Goal: Information Seeking & Learning: Learn about a topic

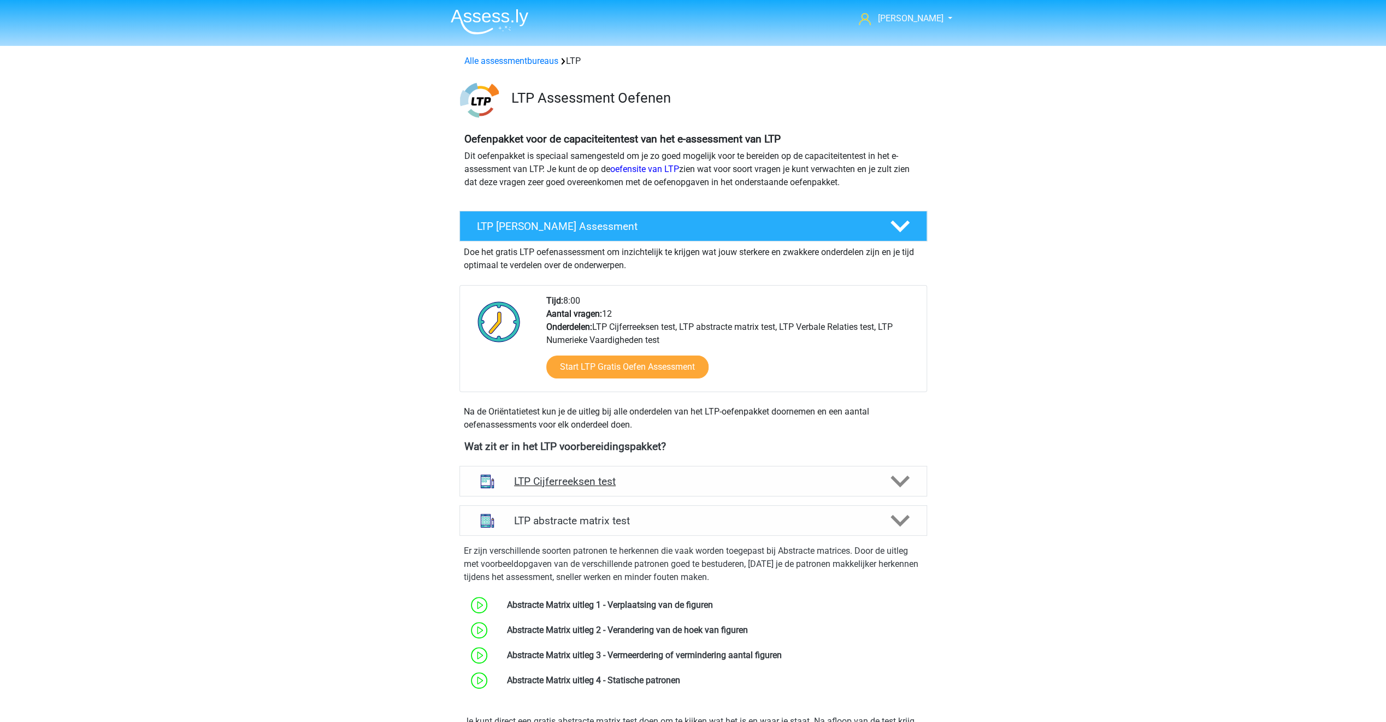
click at [552, 475] on h4 "LTP Cijferreeksen test" at bounding box center [693, 481] width 358 height 13
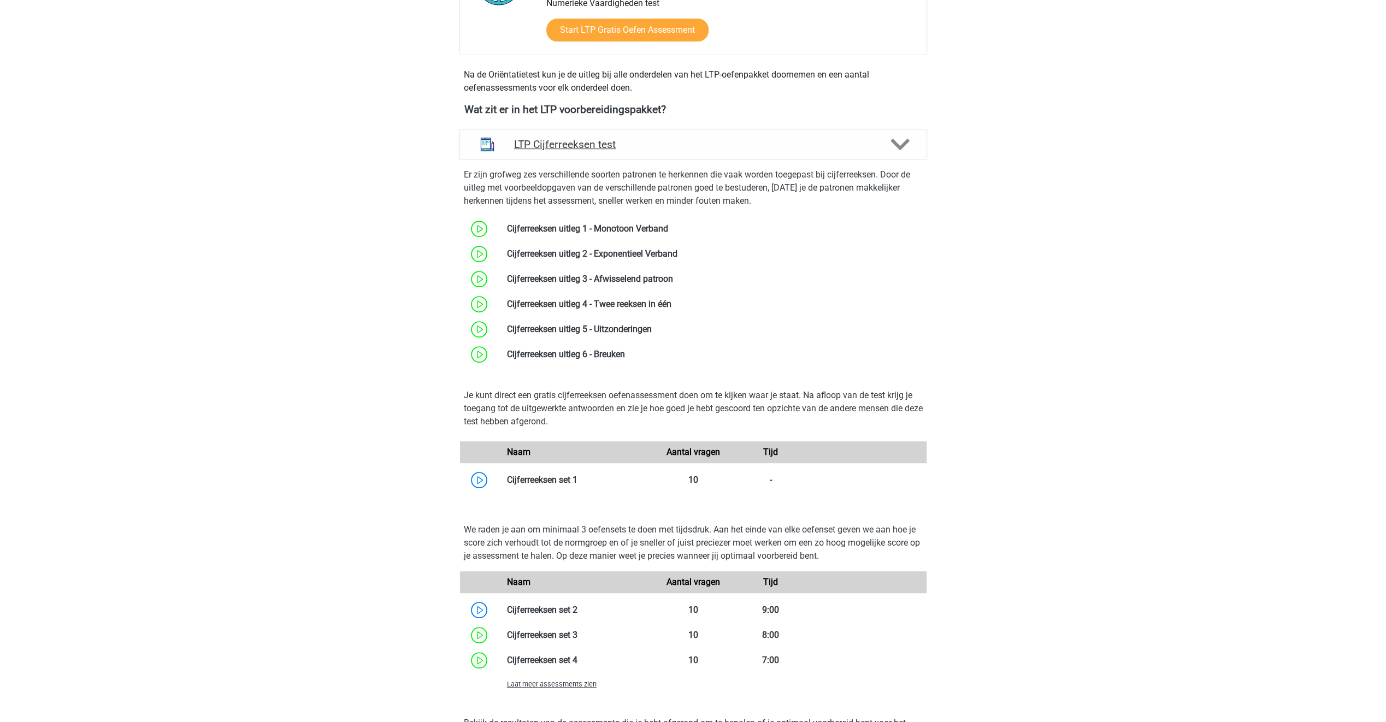
scroll to position [437, 0]
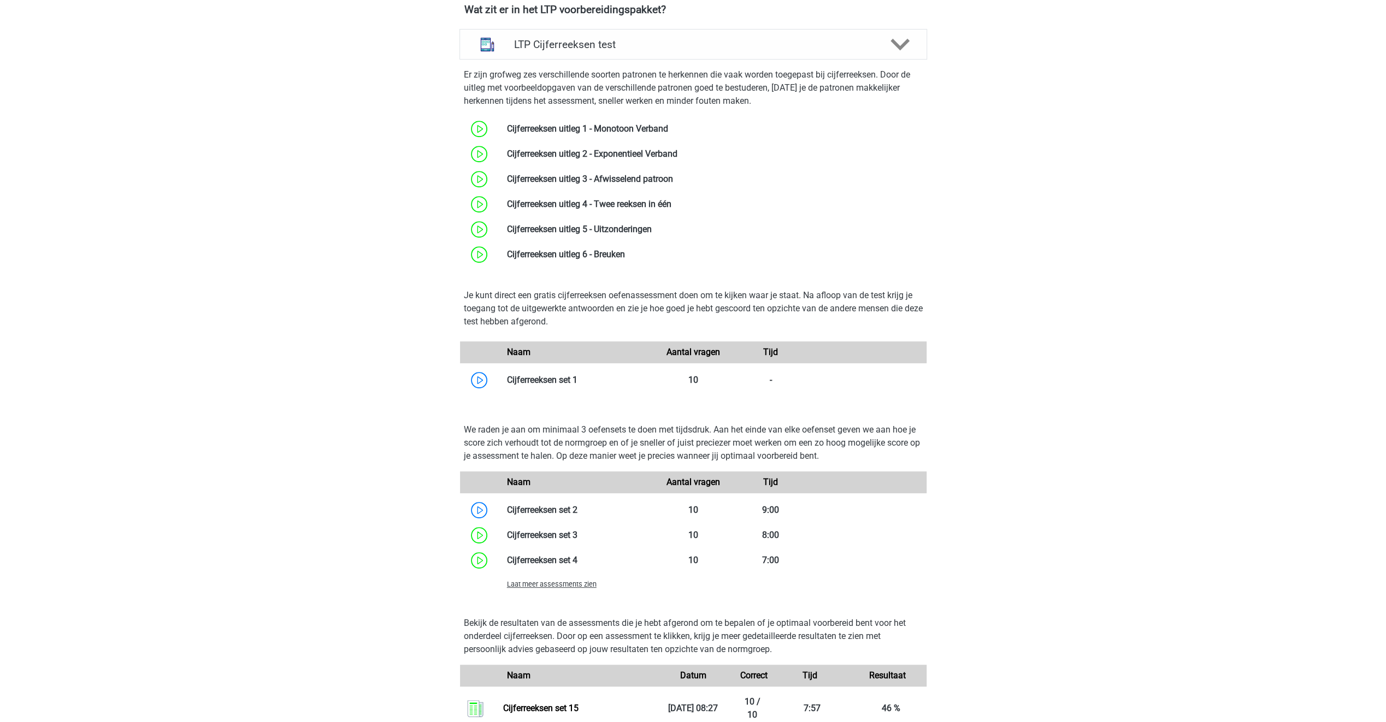
click at [562, 583] on span "Laat meer assessments zien" at bounding box center [552, 584] width 90 height 8
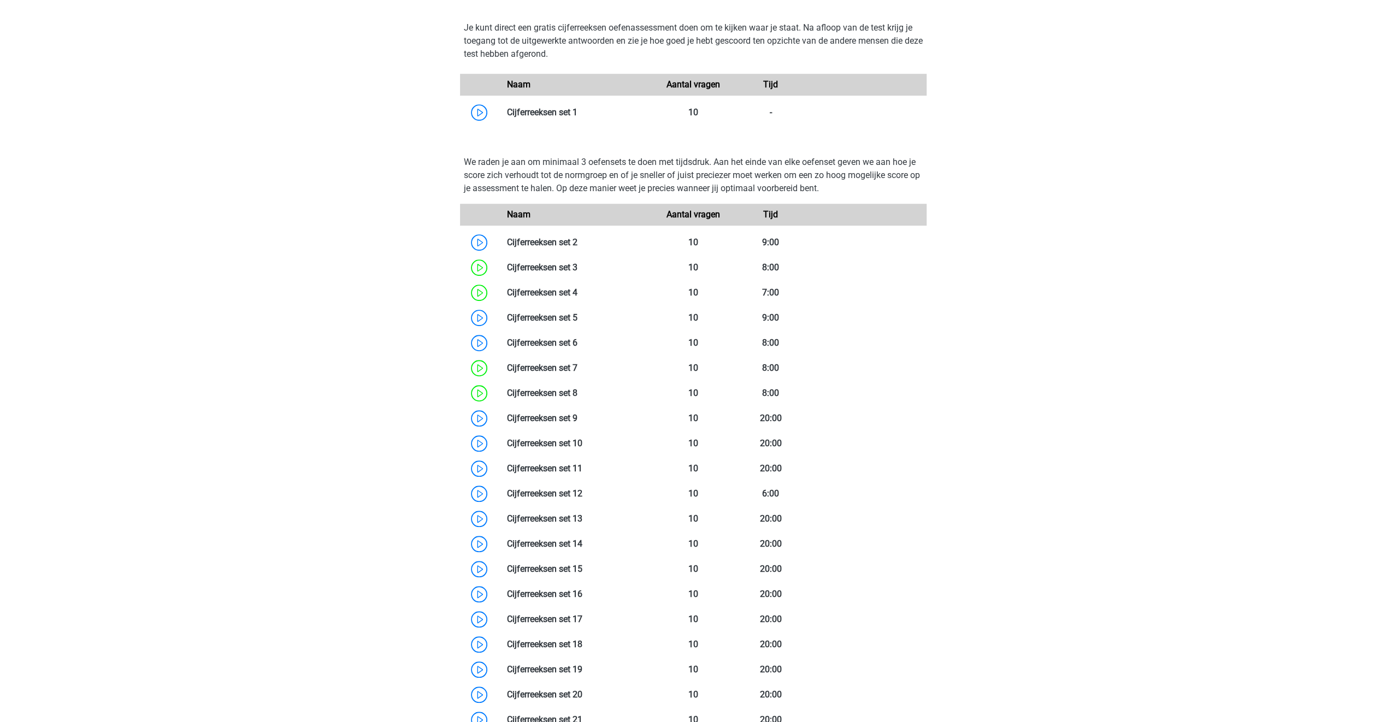
scroll to position [656, 0]
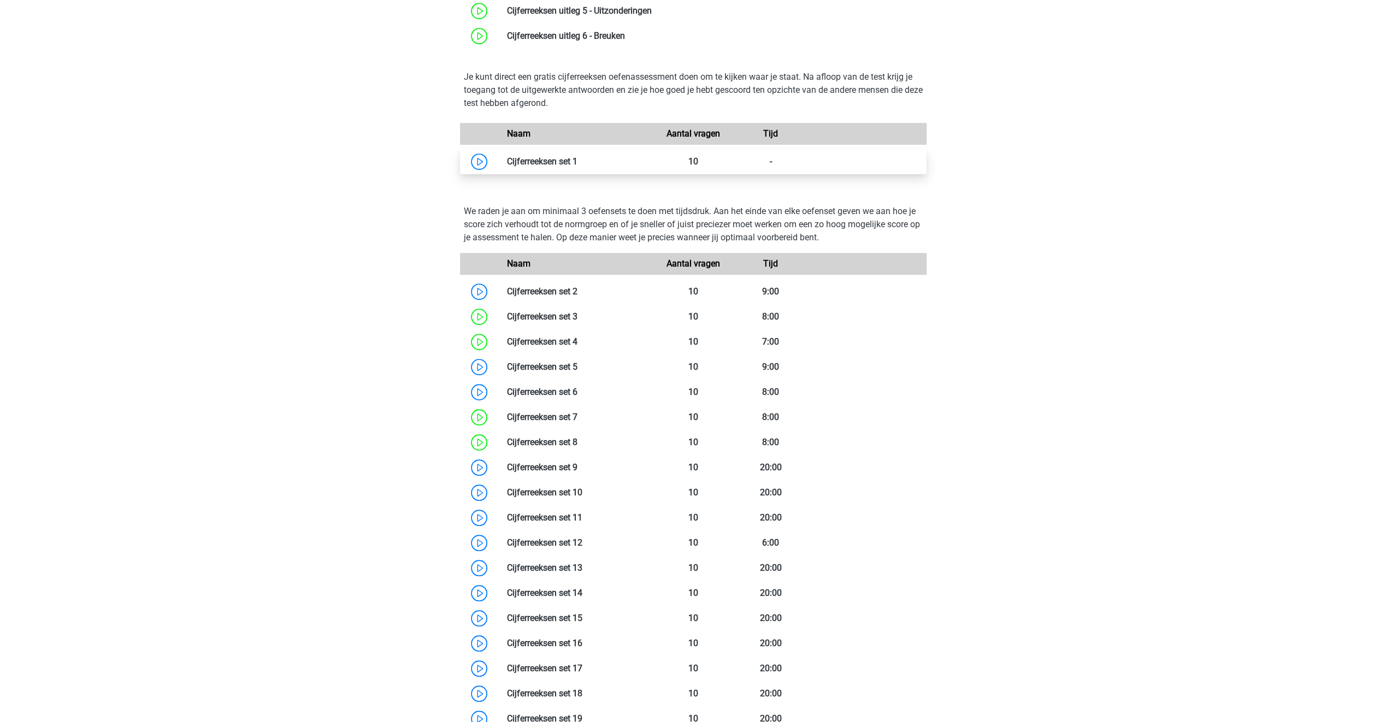
click at [577, 159] on link at bounding box center [577, 161] width 0 height 10
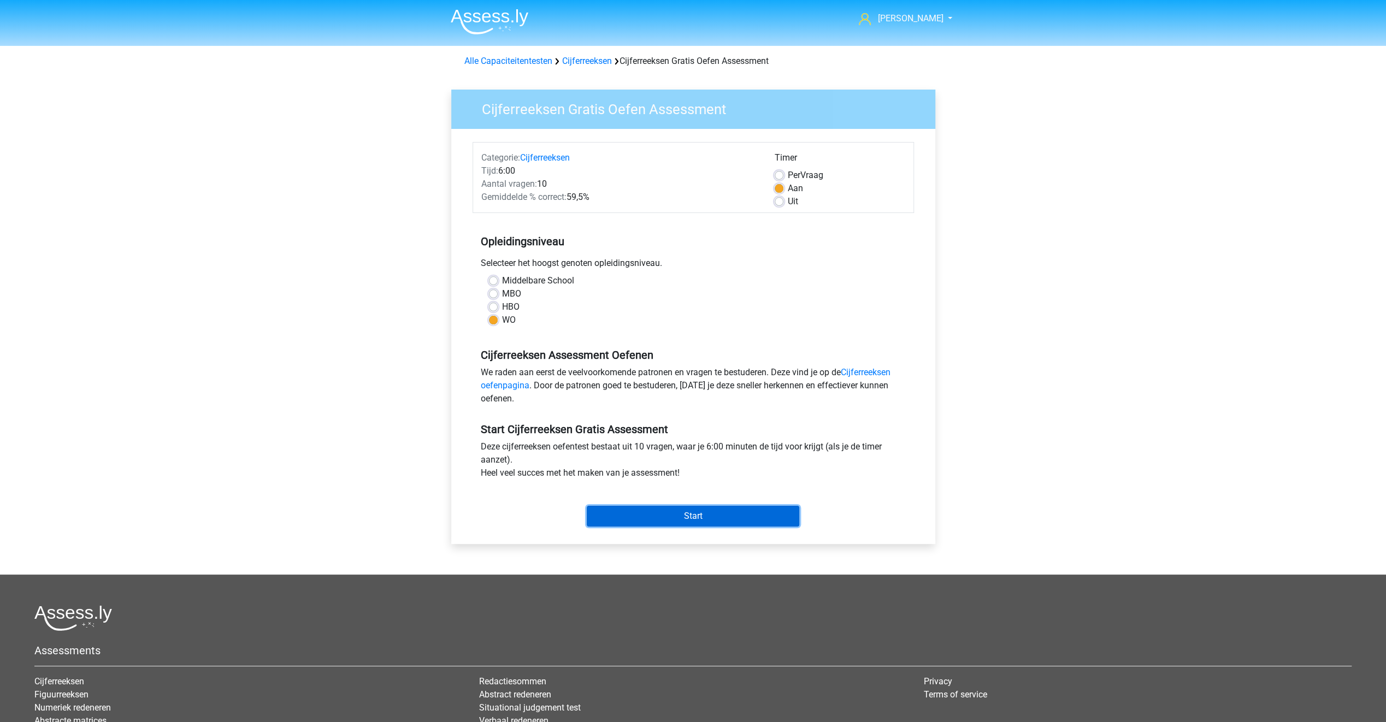
click at [689, 512] on input "Start" at bounding box center [693, 516] width 213 height 21
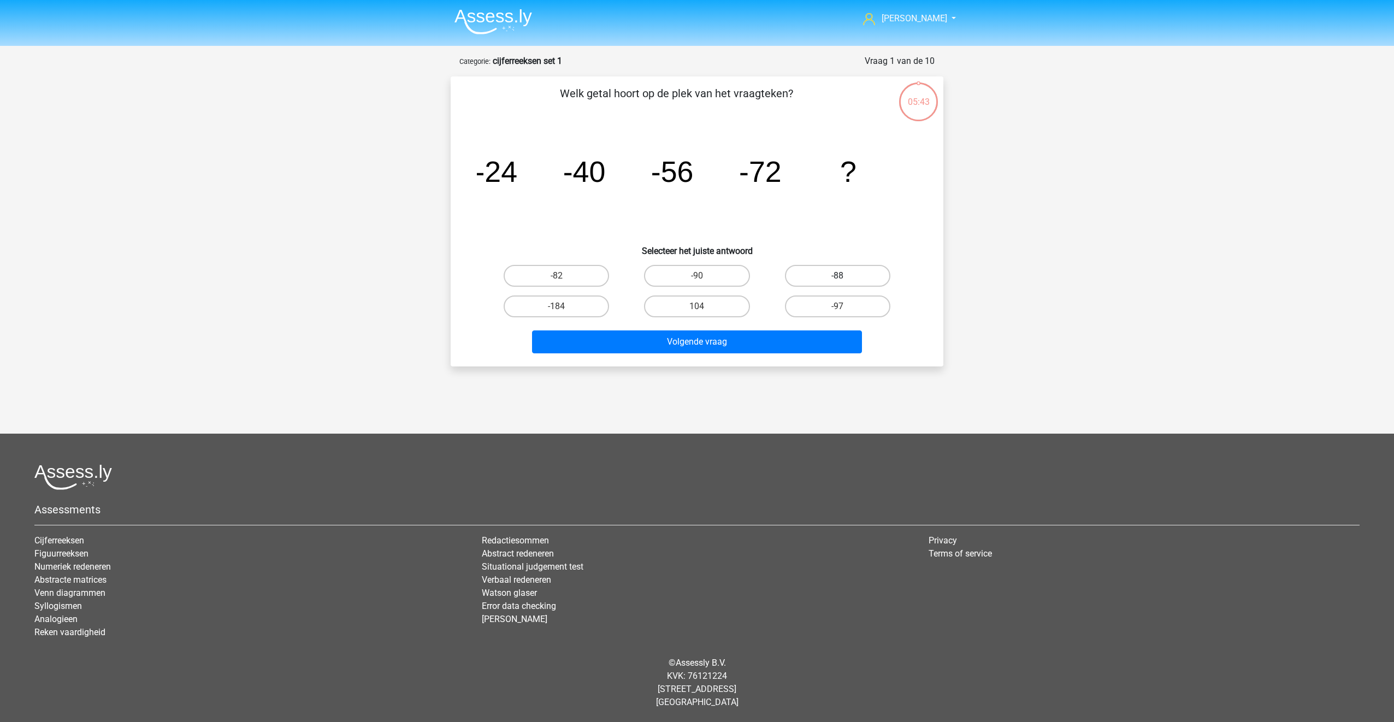
click at [823, 270] on label "-88" at bounding box center [837, 276] width 105 height 22
click at [838, 276] on input "-88" at bounding box center [841, 279] width 7 height 7
radio input "true"
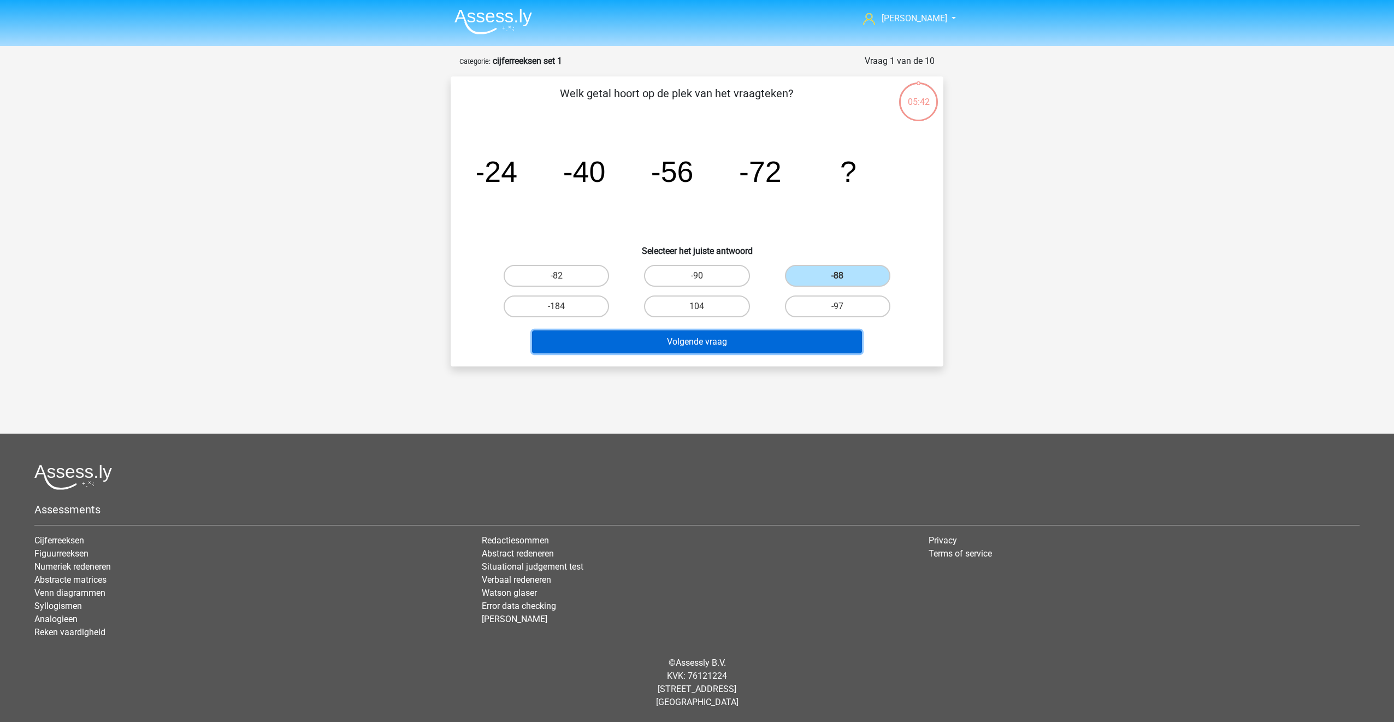
click at [768, 332] on button "Volgende vraag" at bounding box center [697, 342] width 331 height 23
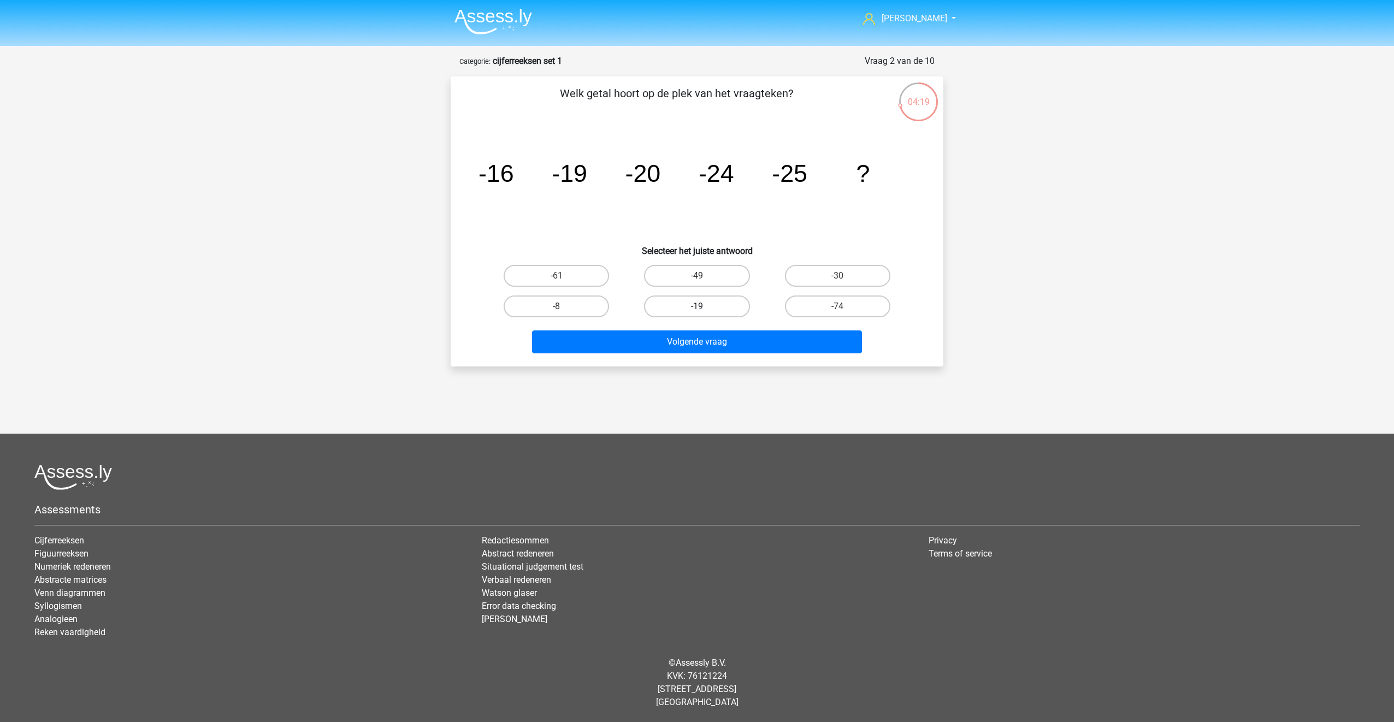
click at [688, 308] on label "-19" at bounding box center [696, 307] width 105 height 22
click at [697, 308] on input "-19" at bounding box center [700, 309] width 7 height 7
radio input "true"
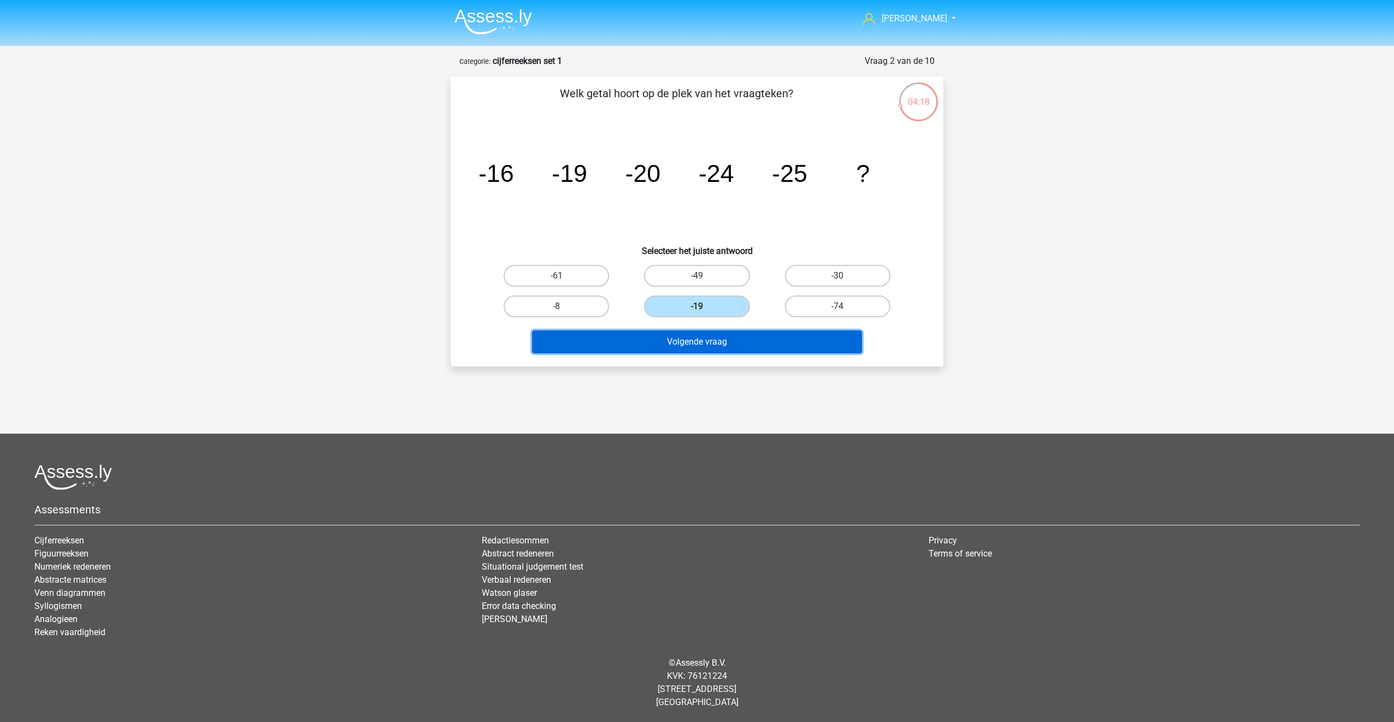
click at [686, 345] on button "Volgende vraag" at bounding box center [697, 342] width 331 height 23
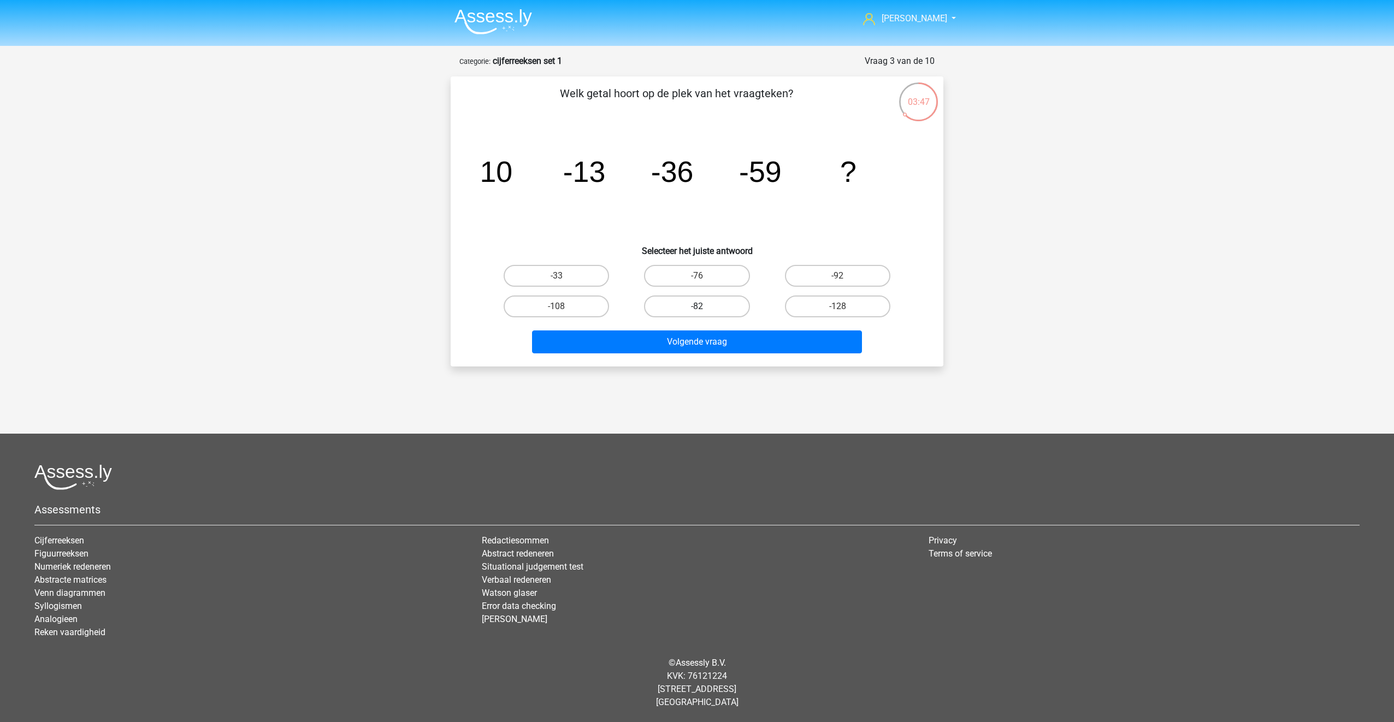
click at [663, 305] on label "-82" at bounding box center [696, 307] width 105 height 22
click at [697, 306] on input "-82" at bounding box center [700, 309] width 7 height 7
radio input "true"
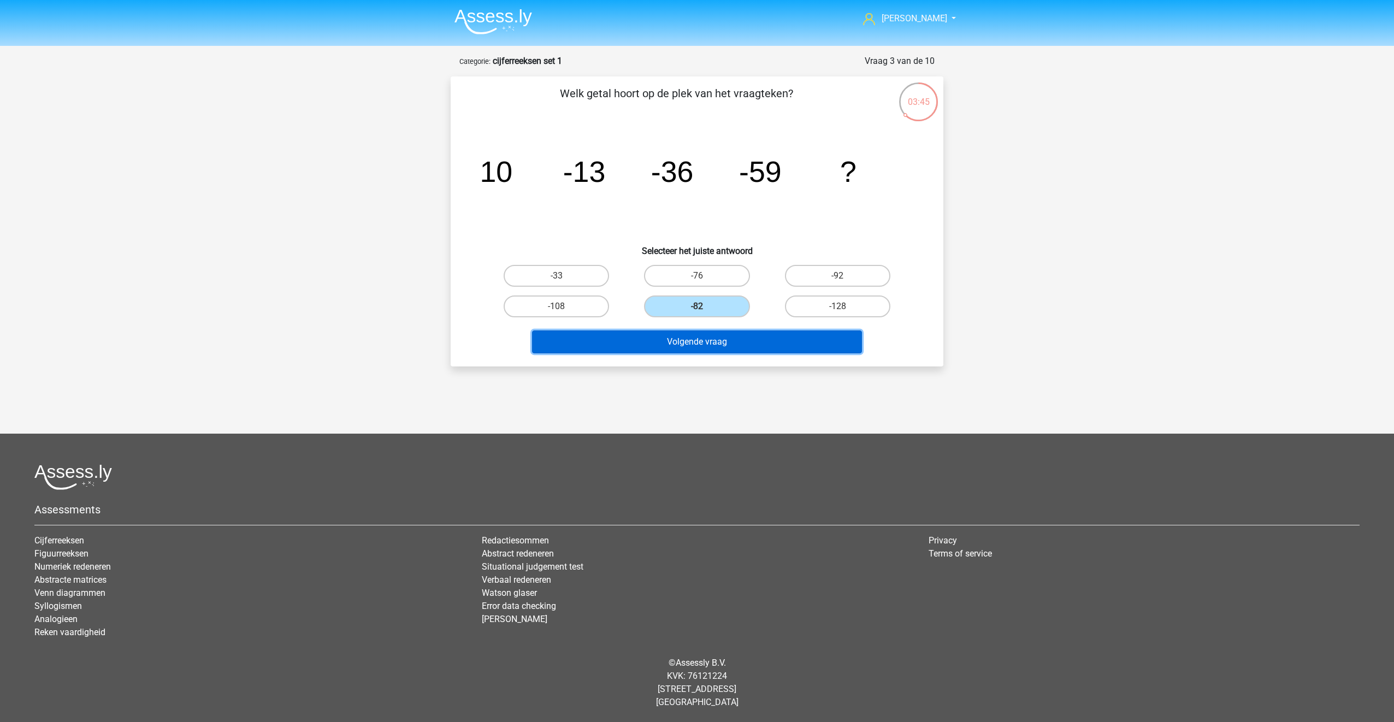
click at [681, 344] on button "Volgende vraag" at bounding box center [697, 342] width 331 height 23
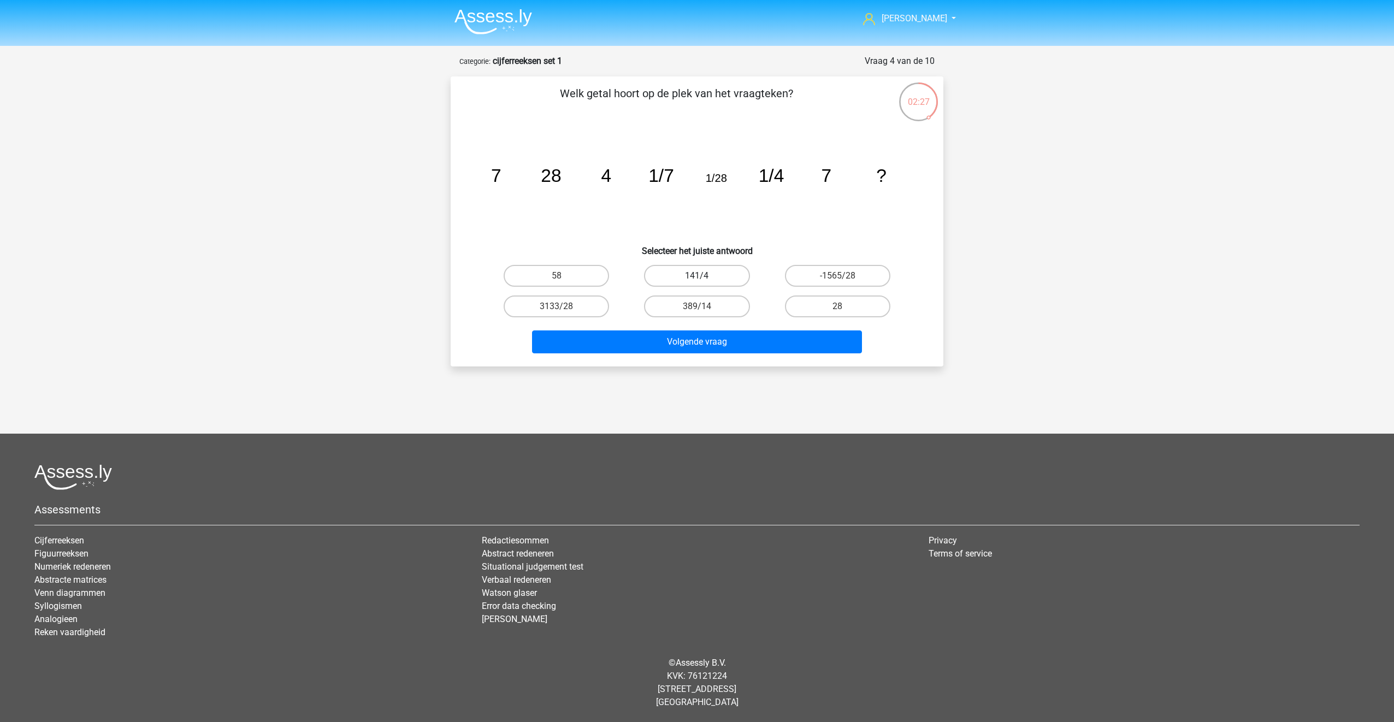
click at [705, 275] on label "141/4" at bounding box center [696, 276] width 105 height 22
click at [704, 276] on input "141/4" at bounding box center [700, 279] width 7 height 7
radio input "true"
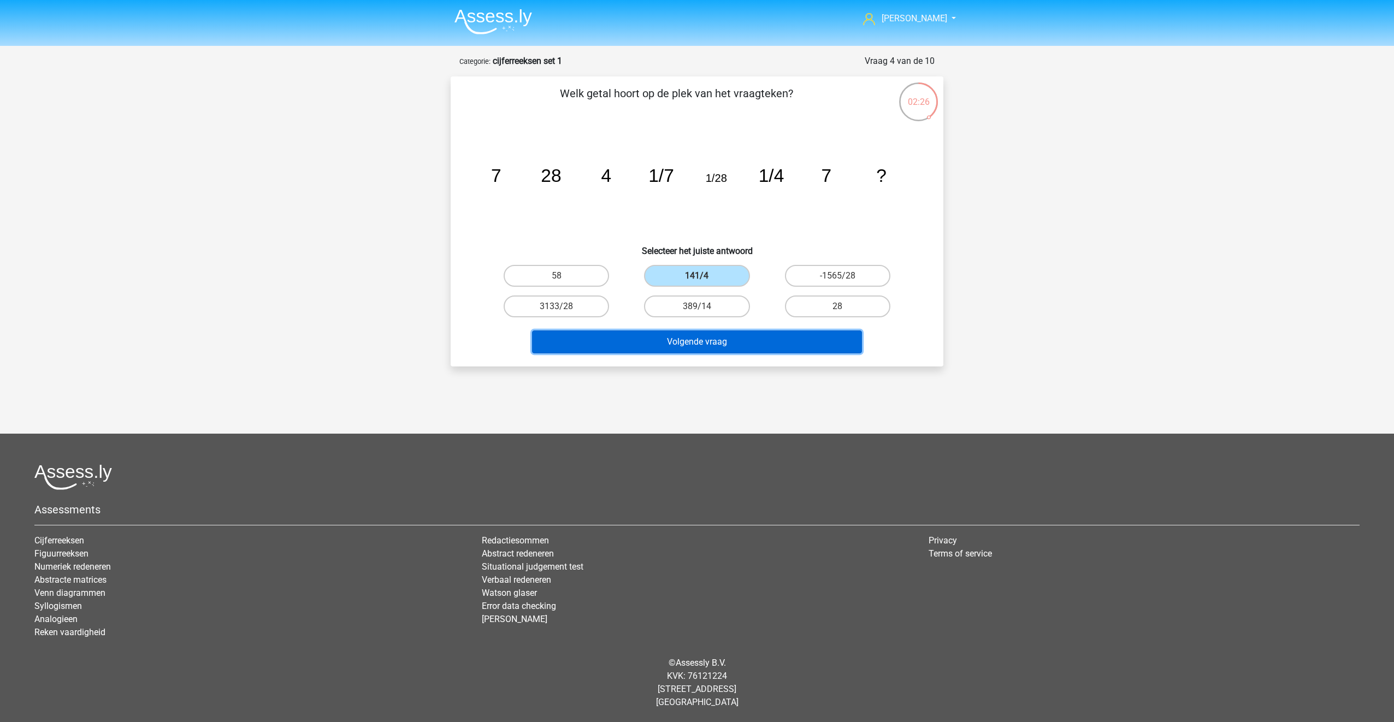
click at [730, 338] on button "Volgende vraag" at bounding box center [697, 342] width 331 height 23
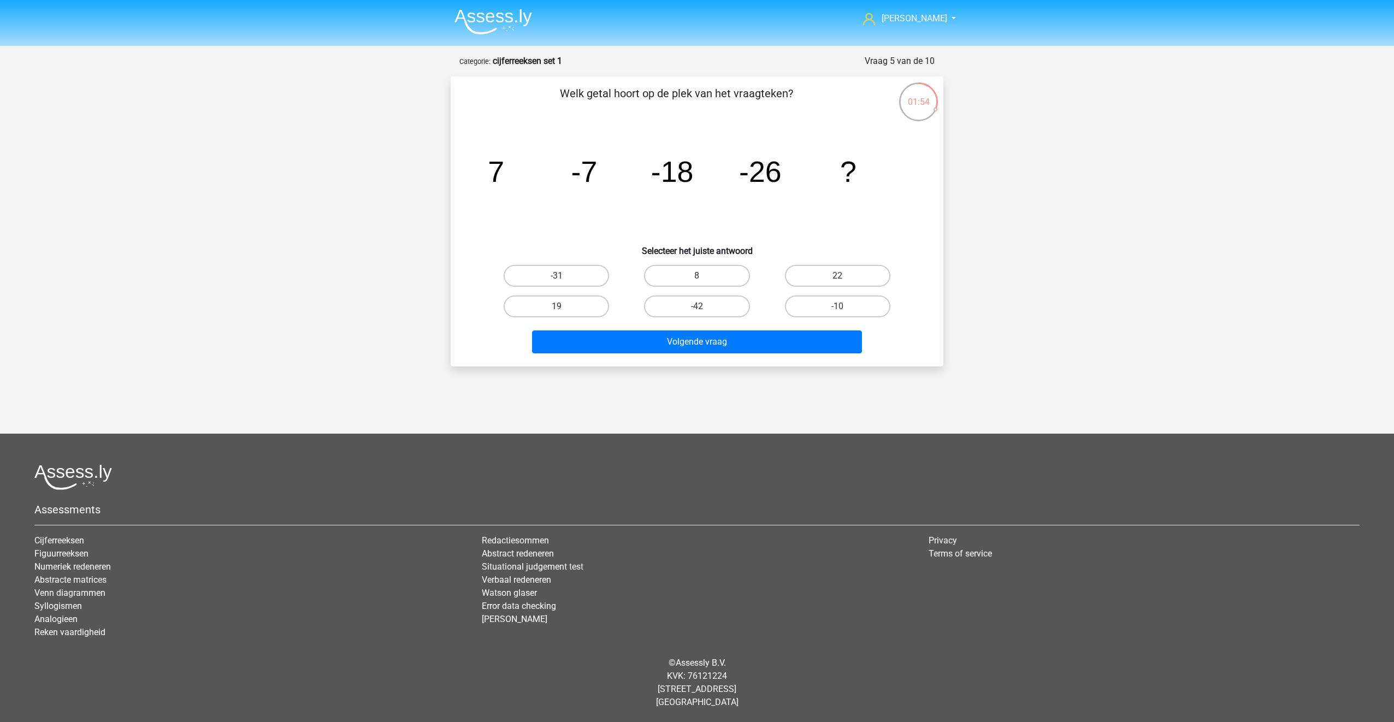
click at [583, 253] on h6 "Selecteer het juiste antwoord" at bounding box center [697, 246] width 458 height 19
click at [581, 274] on label "-31" at bounding box center [556, 276] width 105 height 22
click at [564, 276] on input "-31" at bounding box center [560, 279] width 7 height 7
radio input "true"
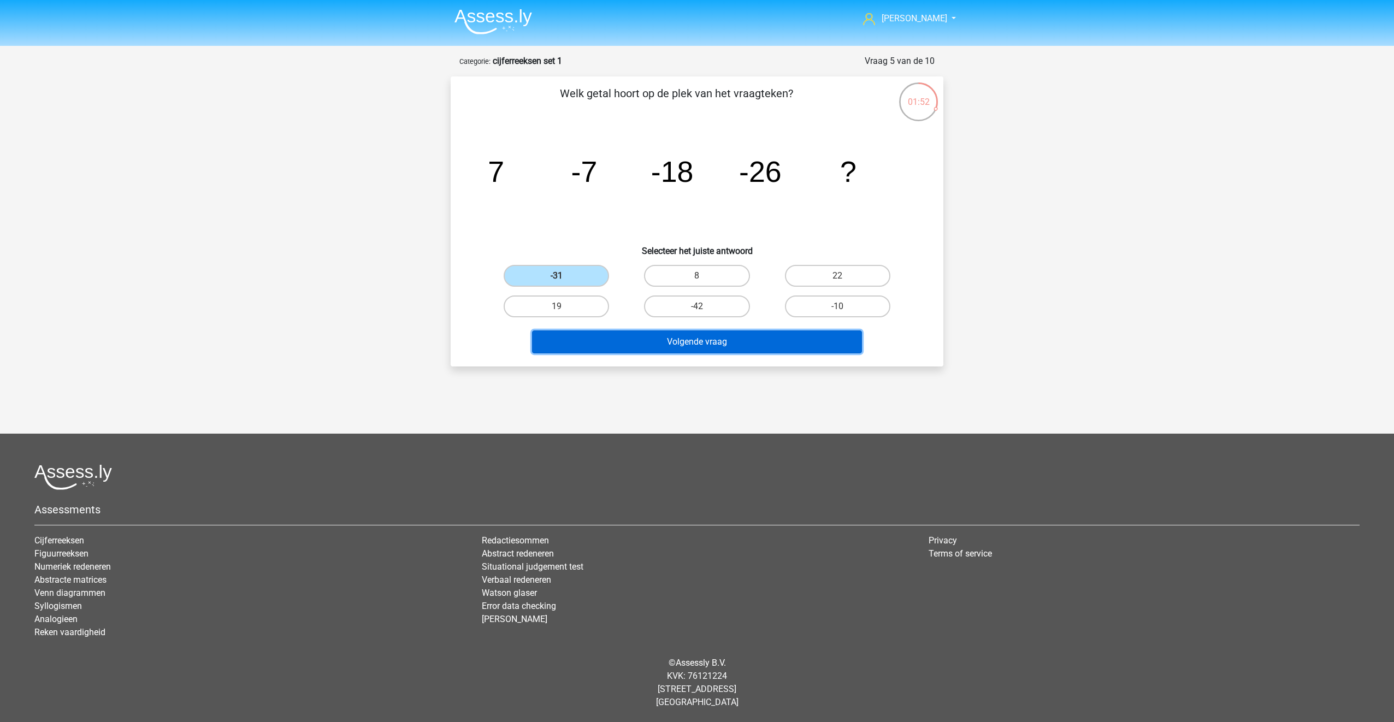
click at [603, 333] on button "Volgende vraag" at bounding box center [697, 342] width 331 height 23
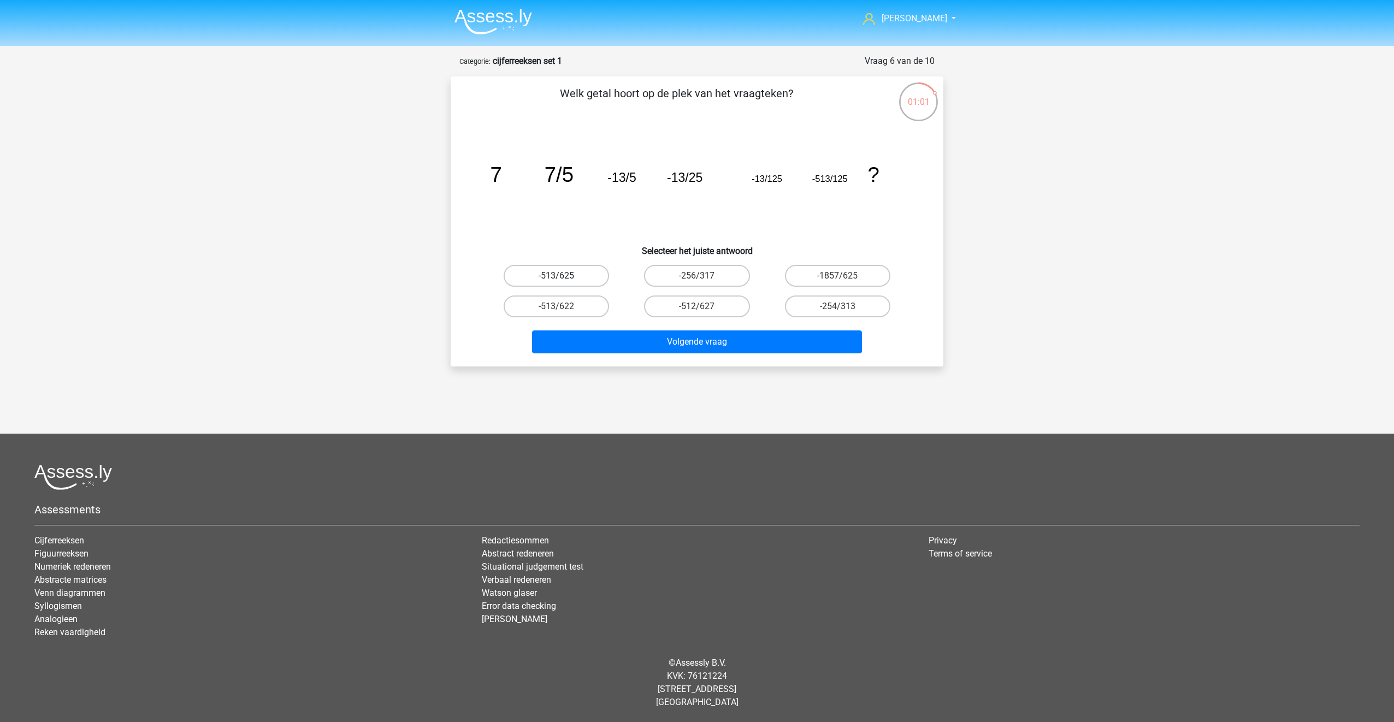
click at [575, 281] on label "-513/625" at bounding box center [556, 276] width 105 height 22
click at [564, 281] on input "-513/625" at bounding box center [560, 279] width 7 height 7
radio input "true"
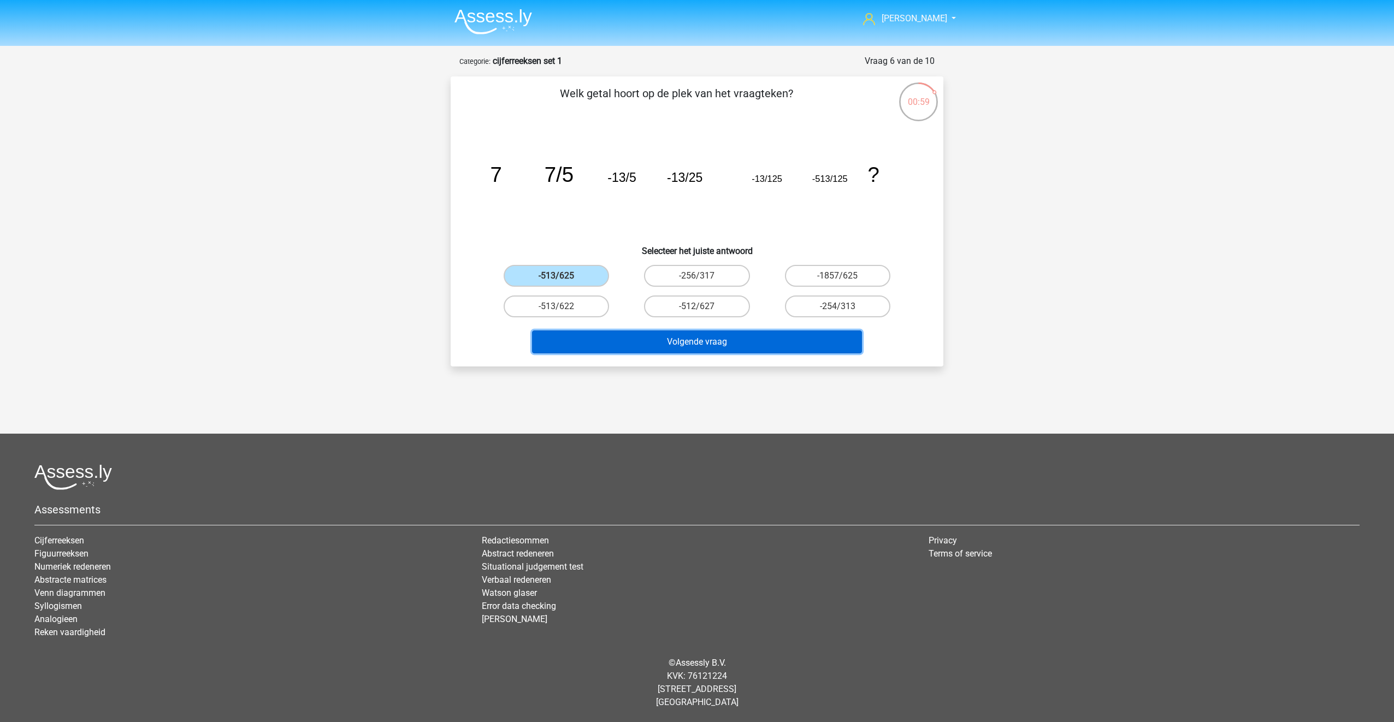
click at [703, 351] on button "Volgende vraag" at bounding box center [697, 342] width 331 height 23
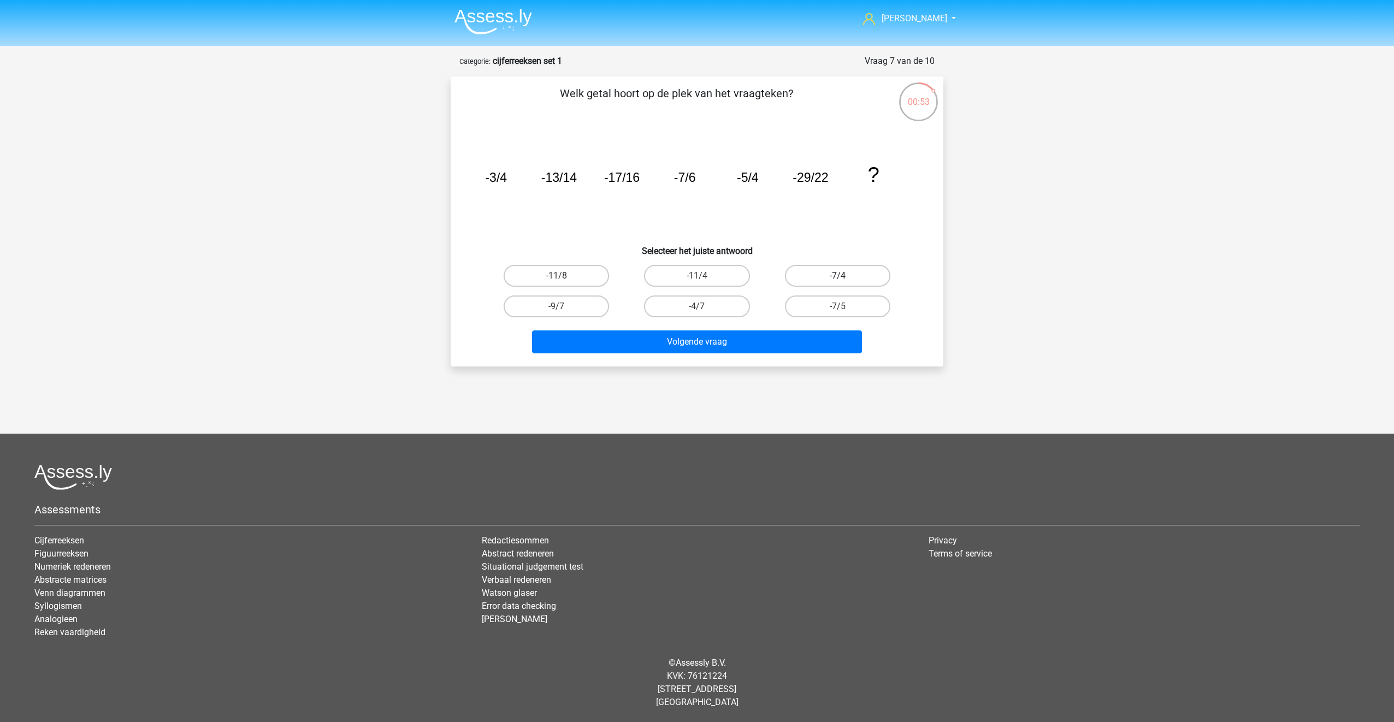
click at [811, 275] on label "-7/4" at bounding box center [837, 276] width 105 height 22
click at [838, 276] on input "-7/4" at bounding box center [841, 279] width 7 height 7
radio input "true"
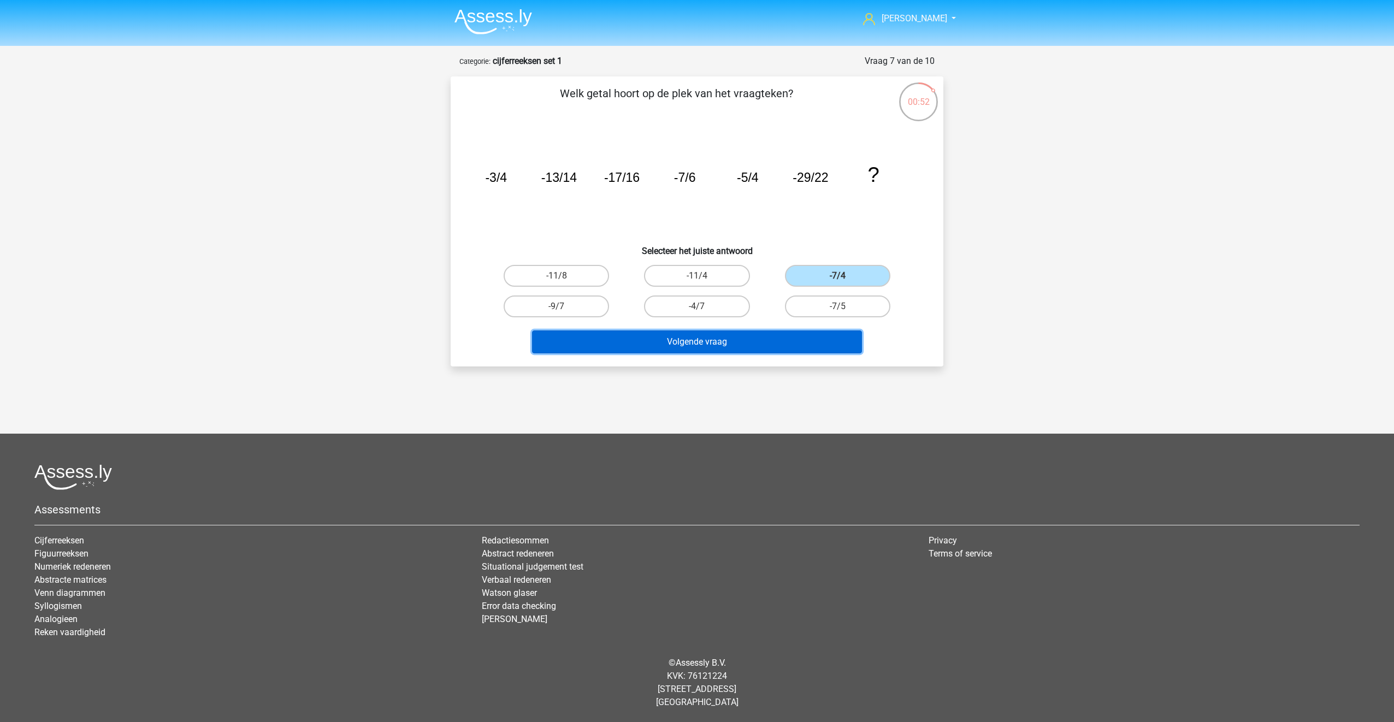
click at [782, 342] on button "Volgende vraag" at bounding box center [697, 342] width 331 height 23
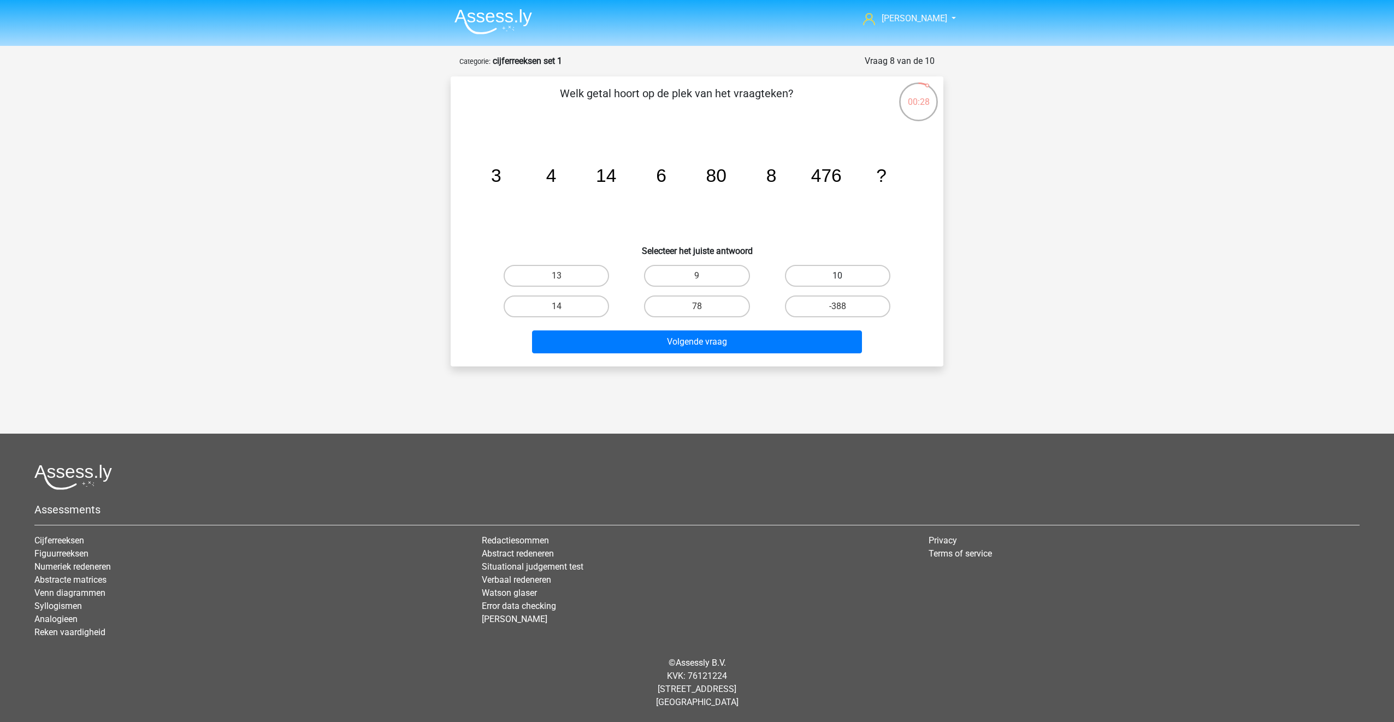
click at [875, 280] on label "10" at bounding box center [837, 276] width 105 height 22
click at [845, 280] on input "10" at bounding box center [841, 279] width 7 height 7
radio input "true"
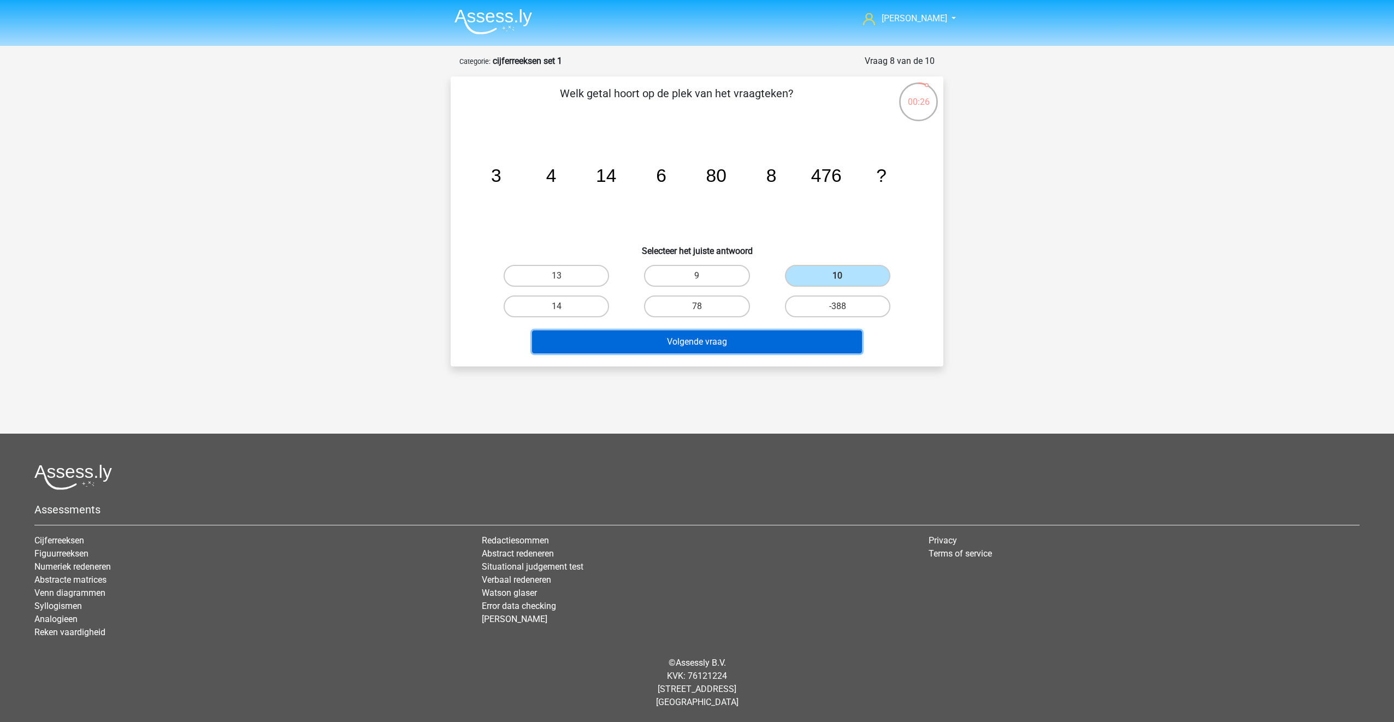
click at [782, 340] on button "Volgende vraag" at bounding box center [697, 342] width 331 height 23
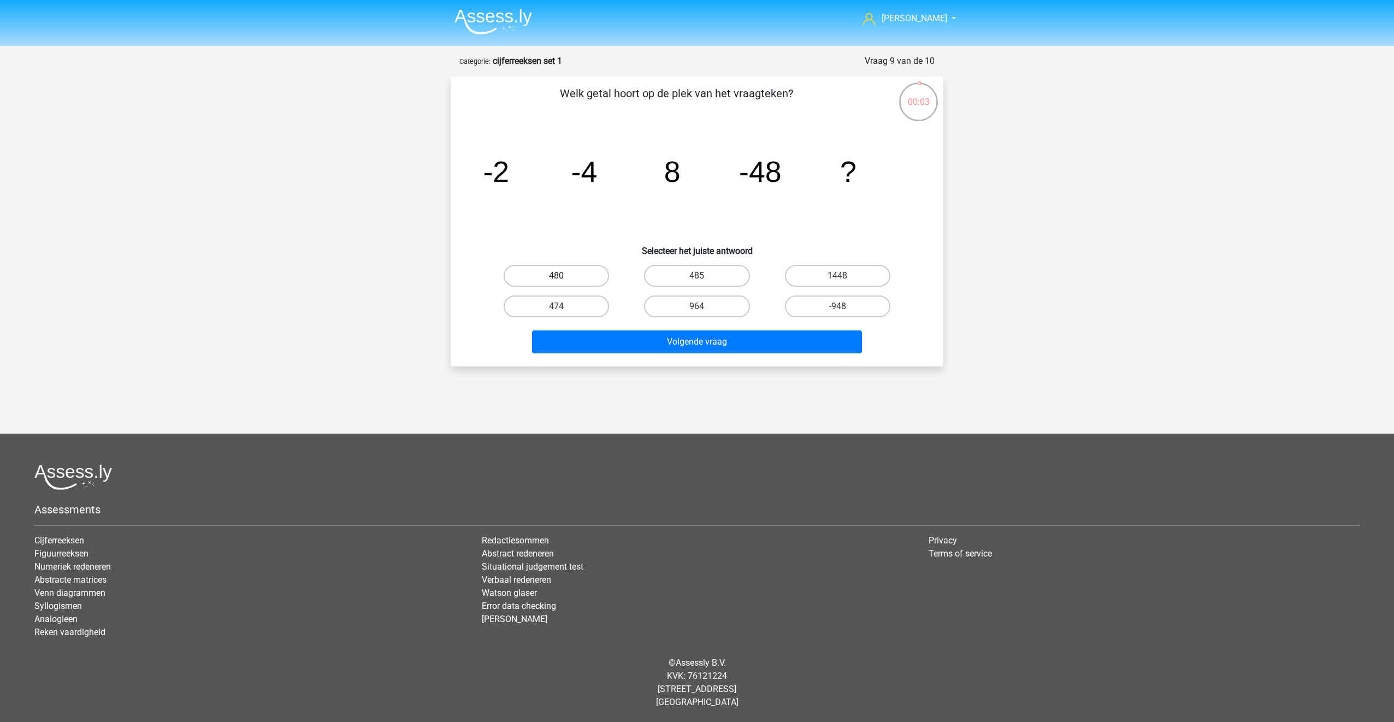
click at [562, 272] on label "480" at bounding box center [556, 276] width 105 height 22
click at [562, 276] on input "480" at bounding box center [560, 279] width 7 height 7
radio input "true"
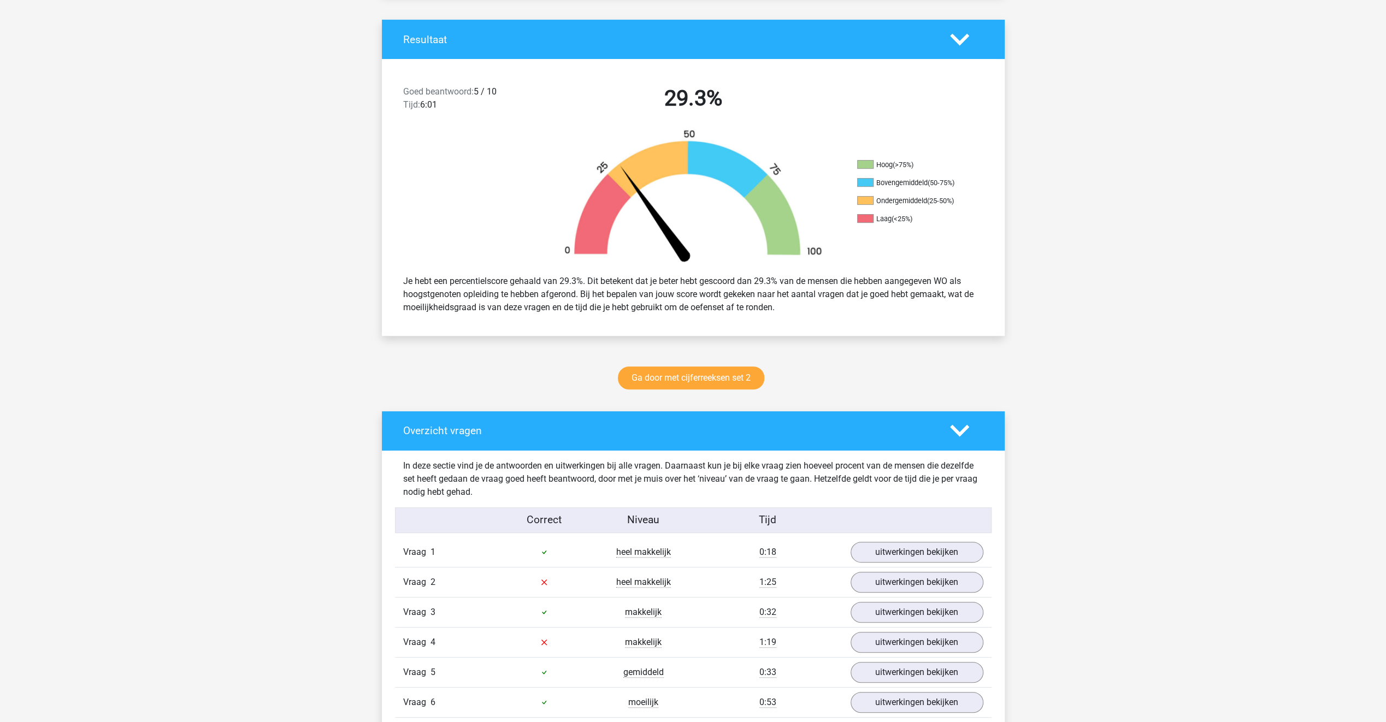
scroll to position [328, 0]
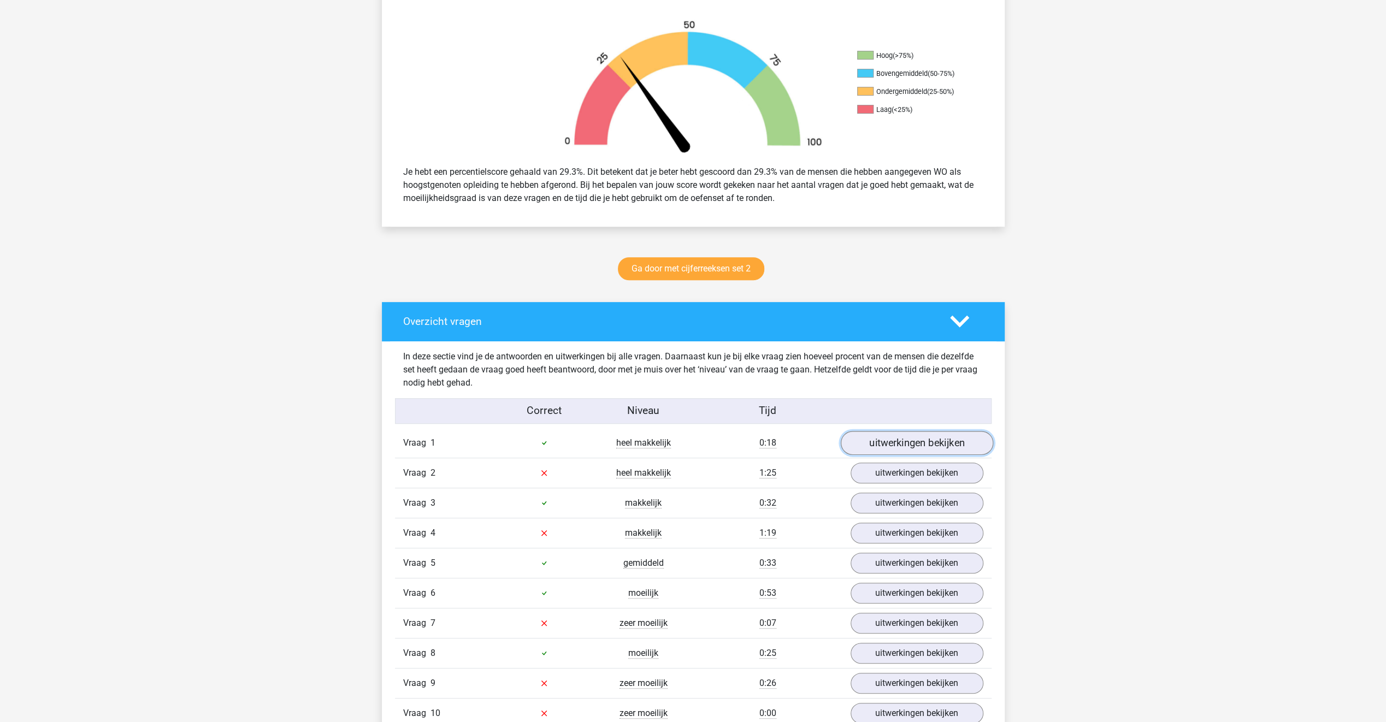
click at [878, 443] on link "uitwerkingen bekijken" at bounding box center [916, 443] width 152 height 24
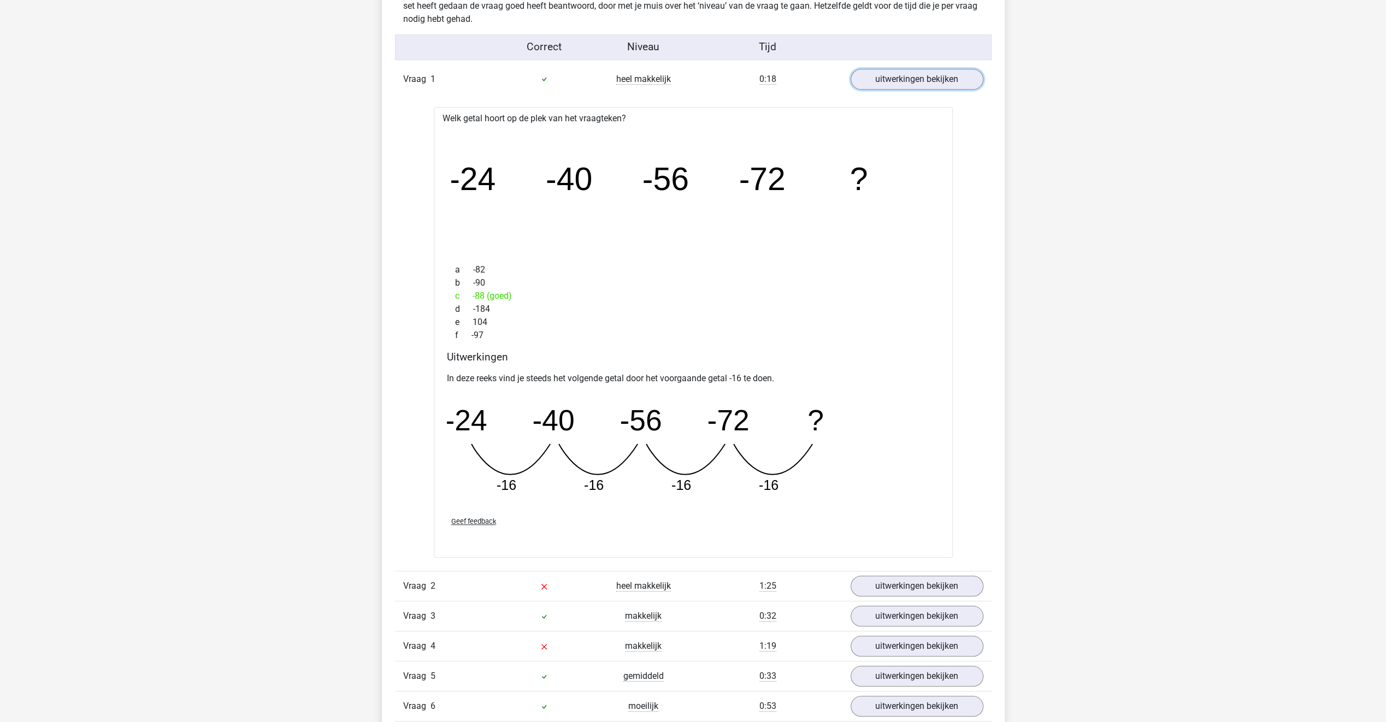
scroll to position [710, 0]
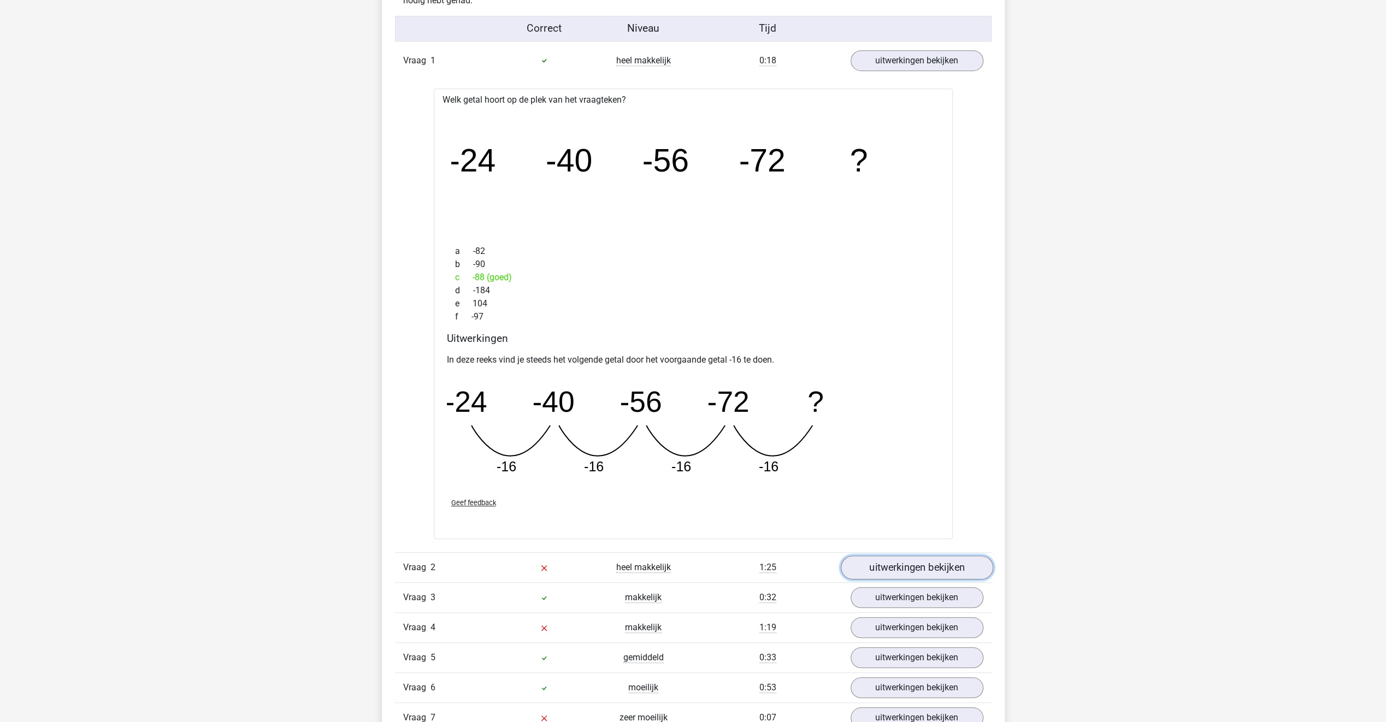
click at [860, 570] on link "uitwerkingen bekijken" at bounding box center [916, 568] width 152 height 24
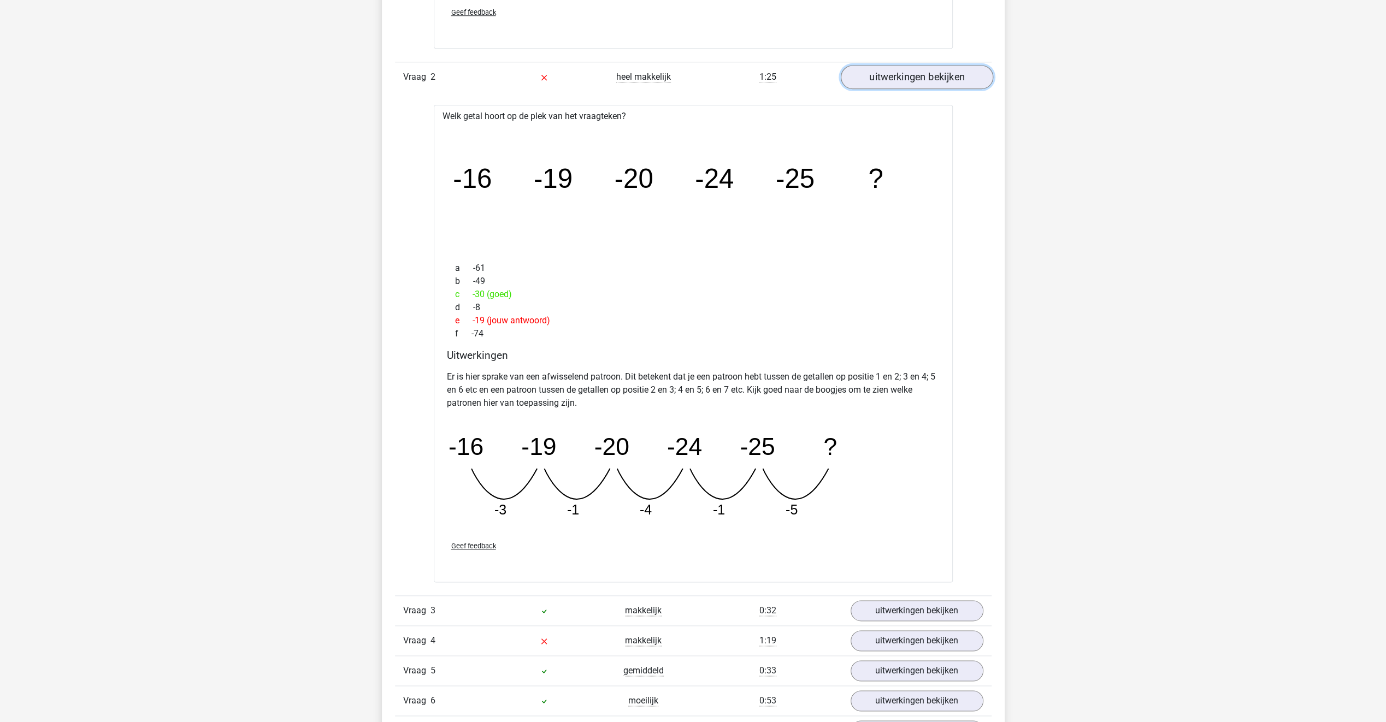
scroll to position [1257, 0]
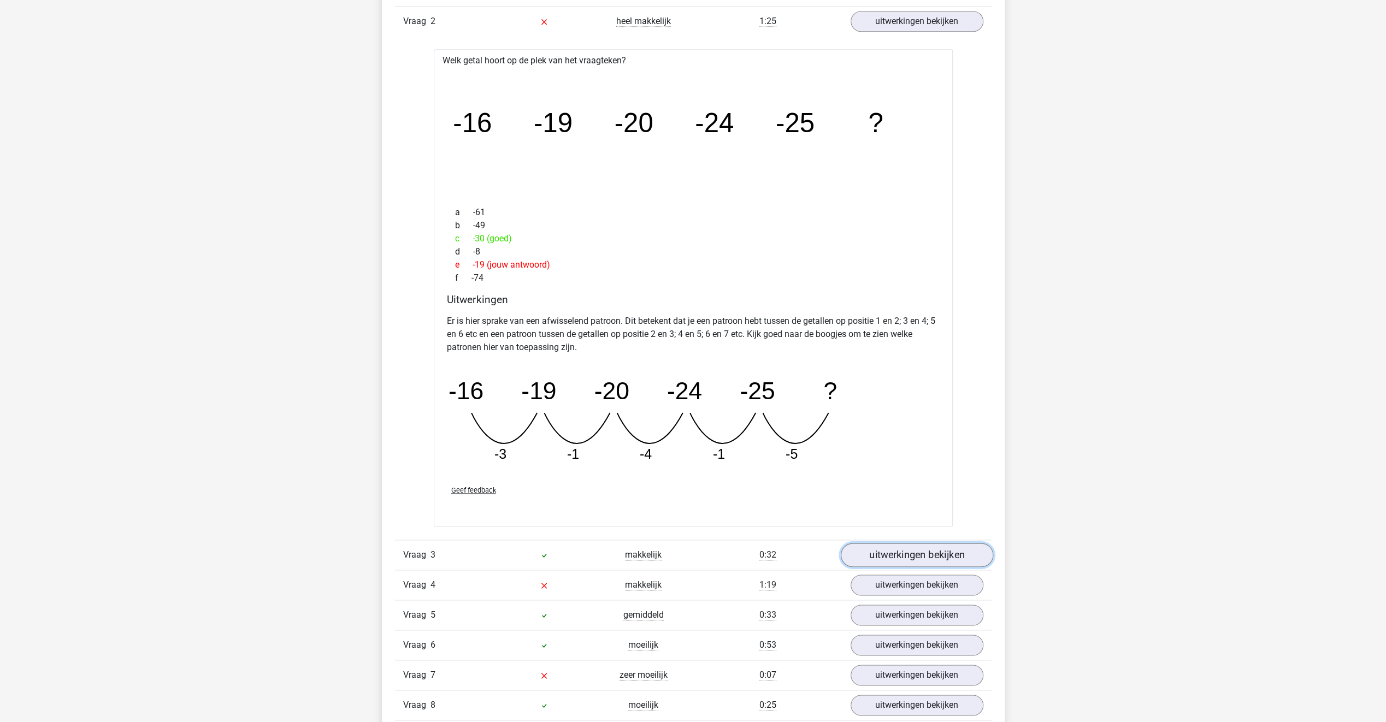
click at [852, 554] on link "uitwerkingen bekijken" at bounding box center [916, 555] width 152 height 24
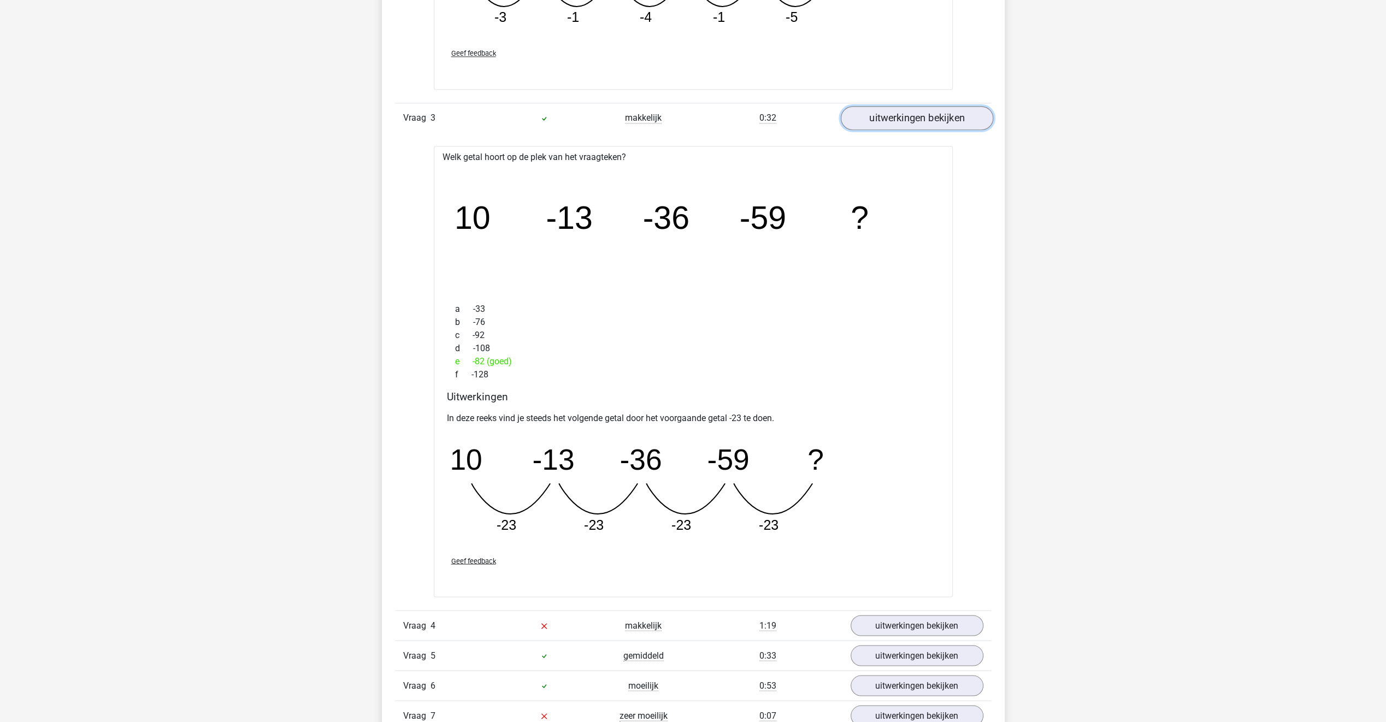
scroll to position [1748, 0]
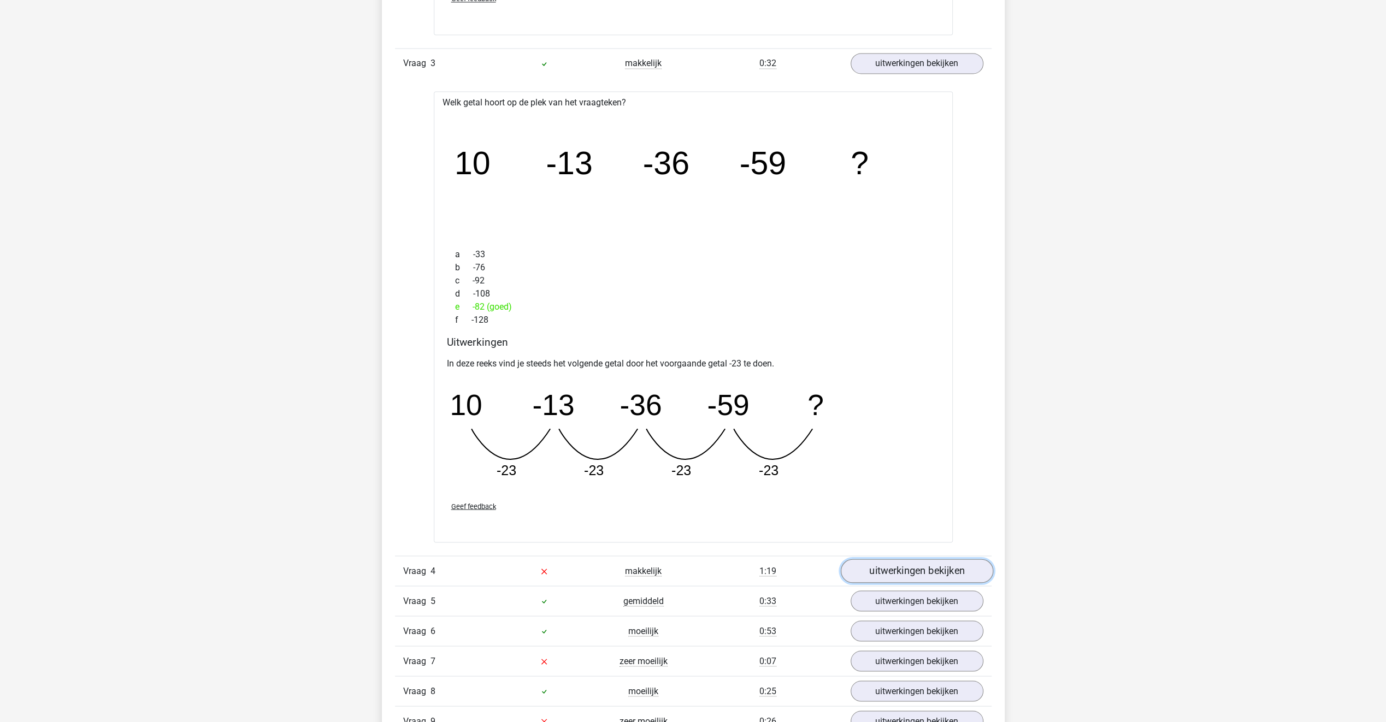
click at [859, 564] on link "uitwerkingen bekijken" at bounding box center [916, 571] width 152 height 24
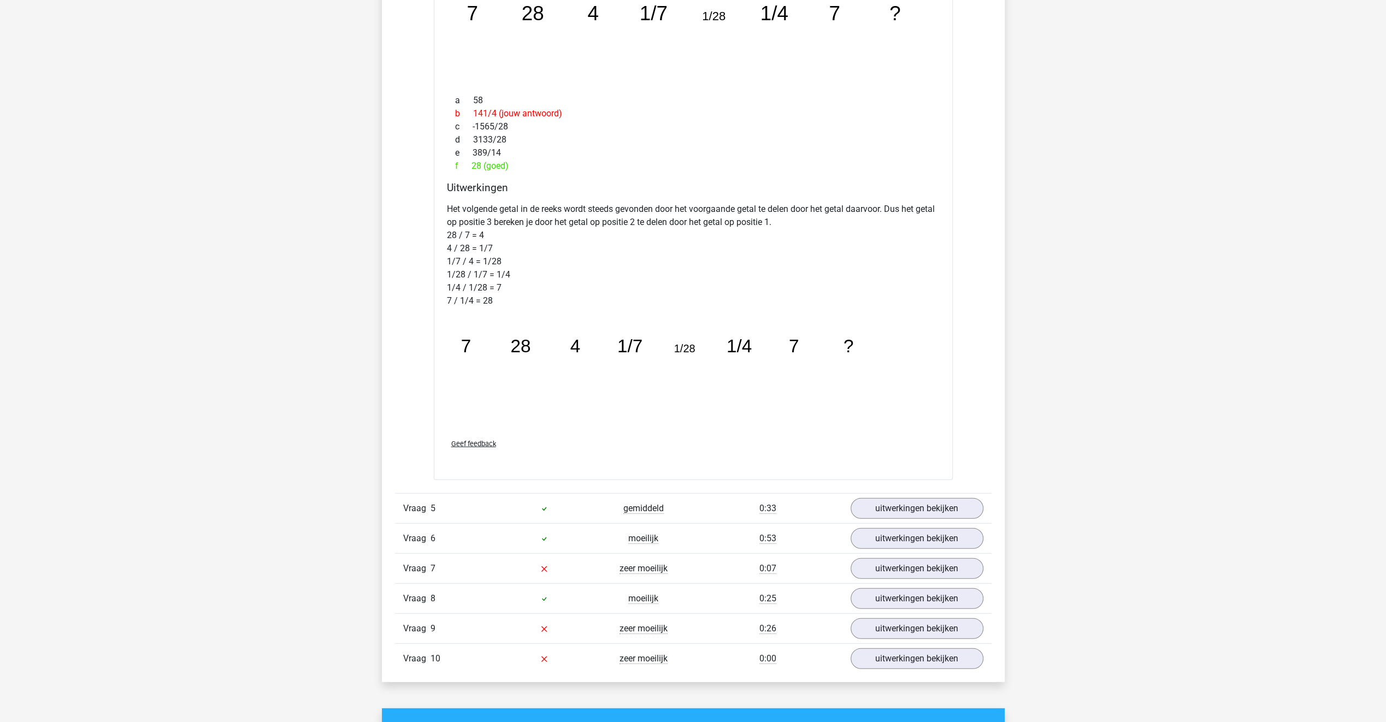
scroll to position [2458, 0]
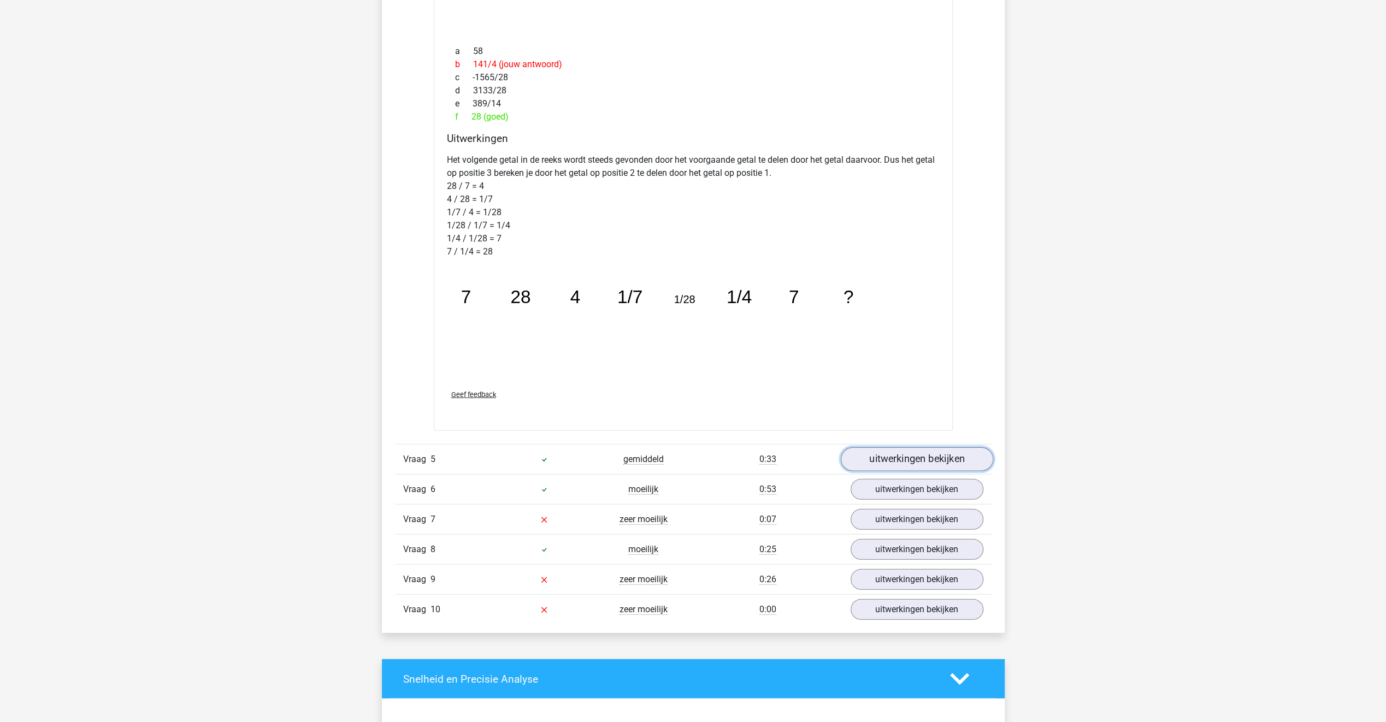
click at [864, 455] on link "uitwerkingen bekijken" at bounding box center [916, 460] width 152 height 24
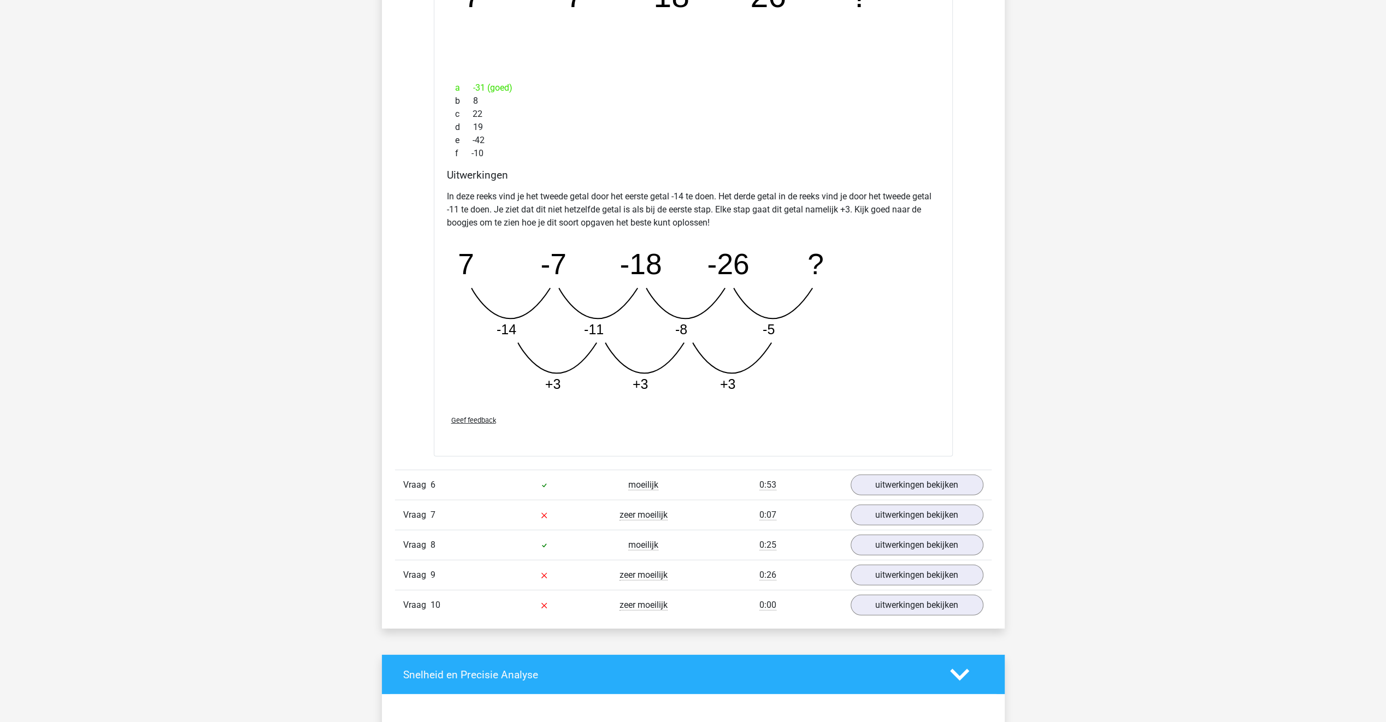
scroll to position [3059, 0]
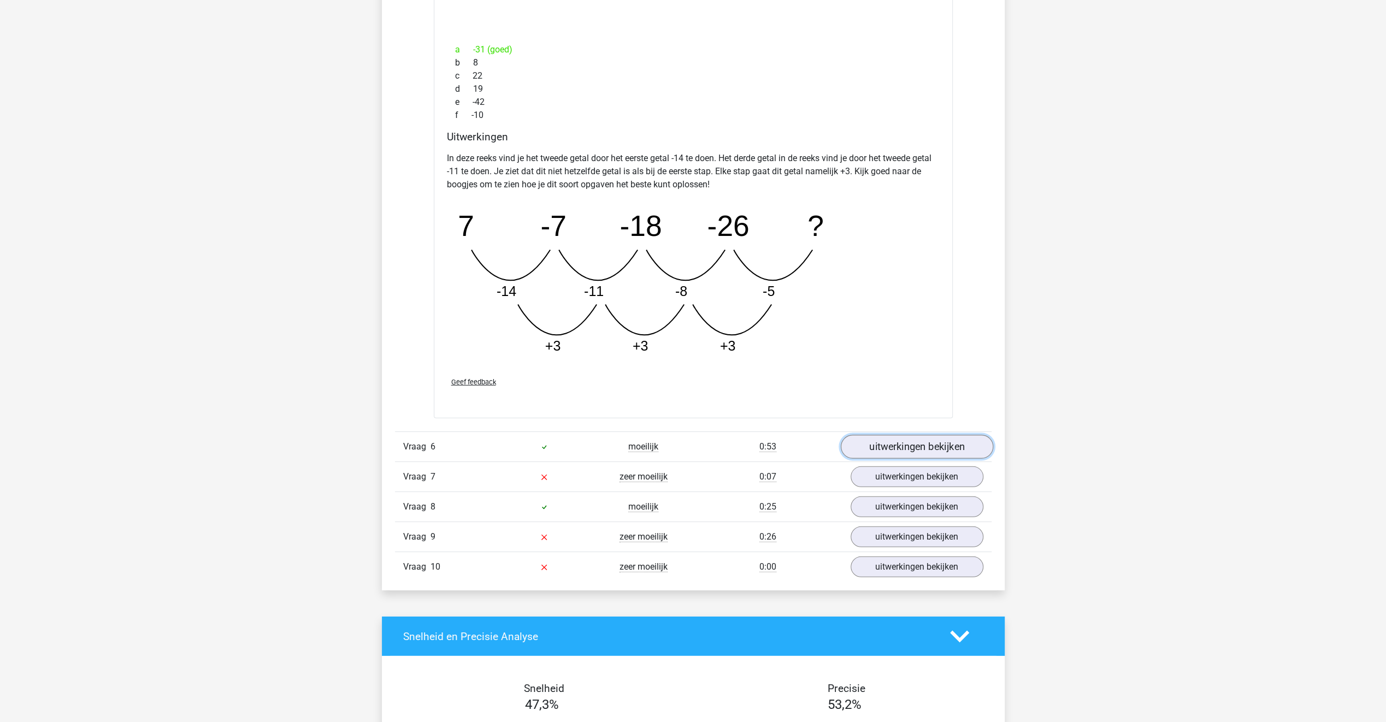
click at [877, 451] on link "uitwerkingen bekijken" at bounding box center [916, 447] width 152 height 24
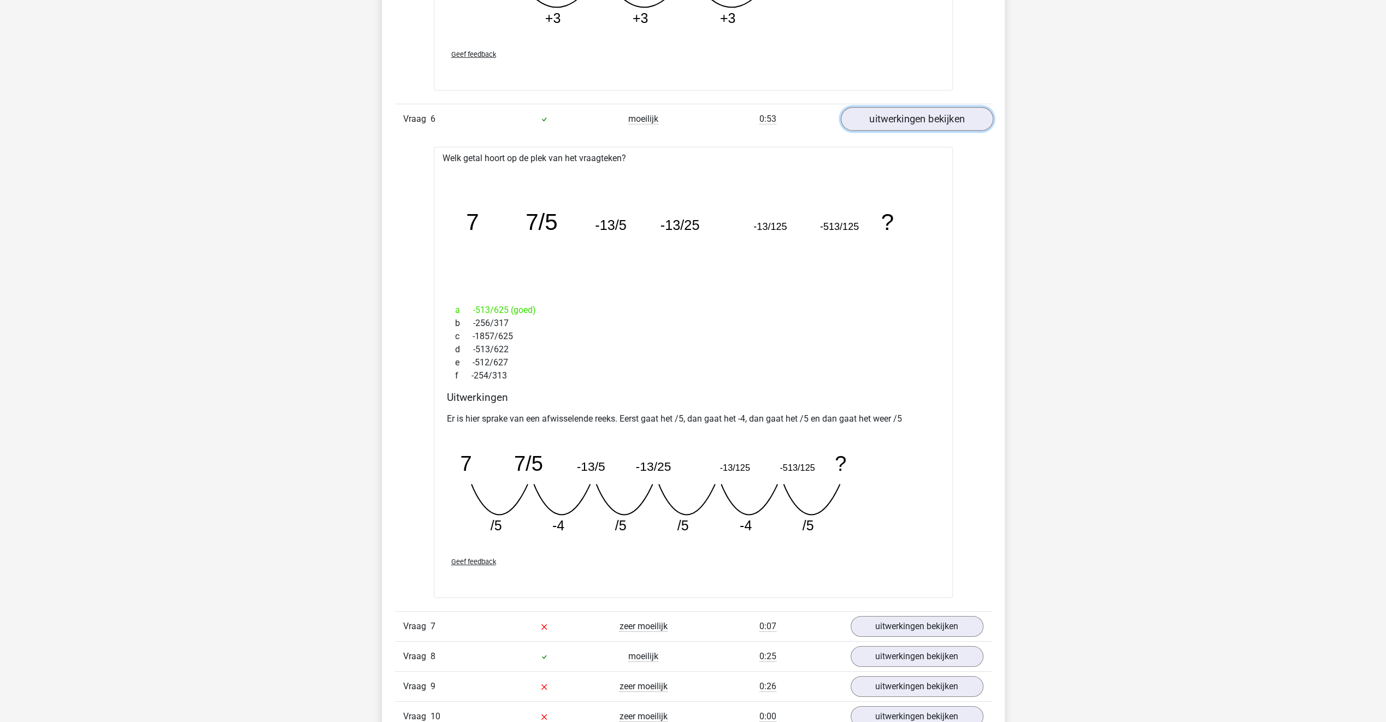
scroll to position [3442, 0]
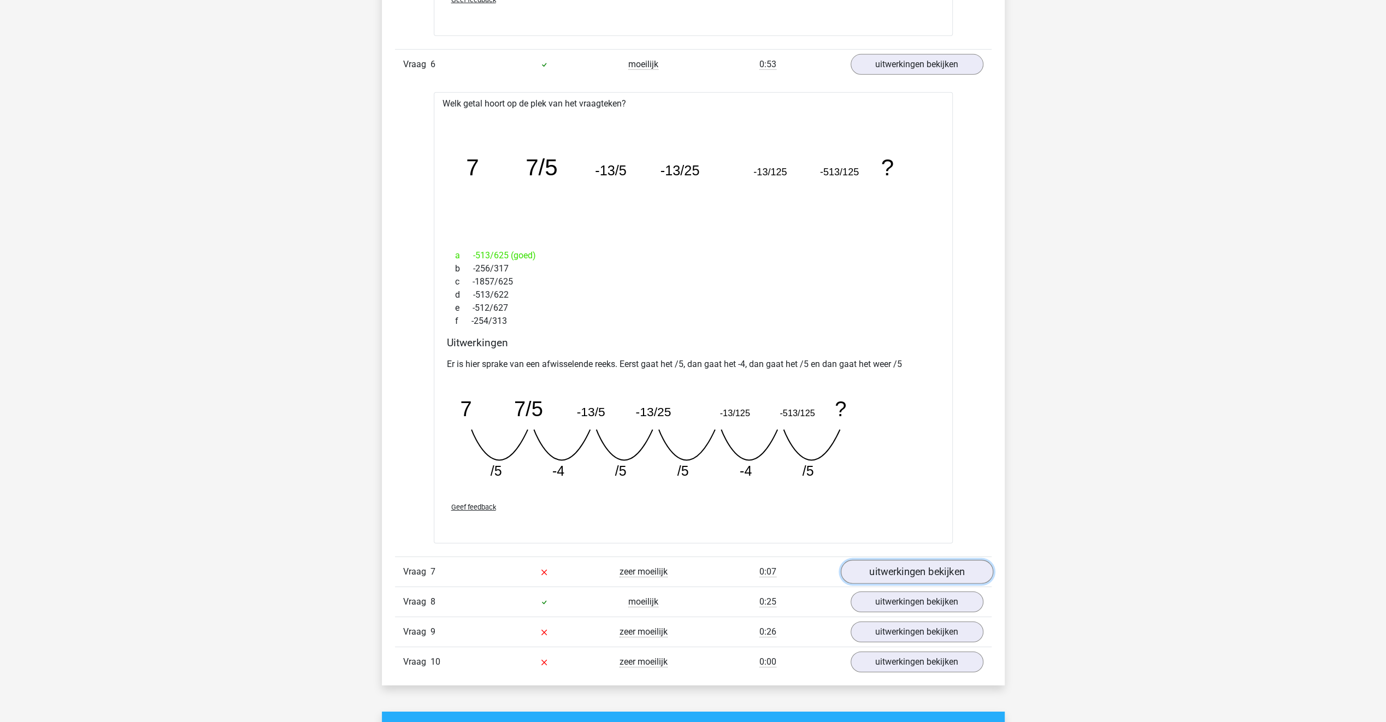
click at [933, 560] on link "uitwerkingen bekijken" at bounding box center [916, 572] width 152 height 24
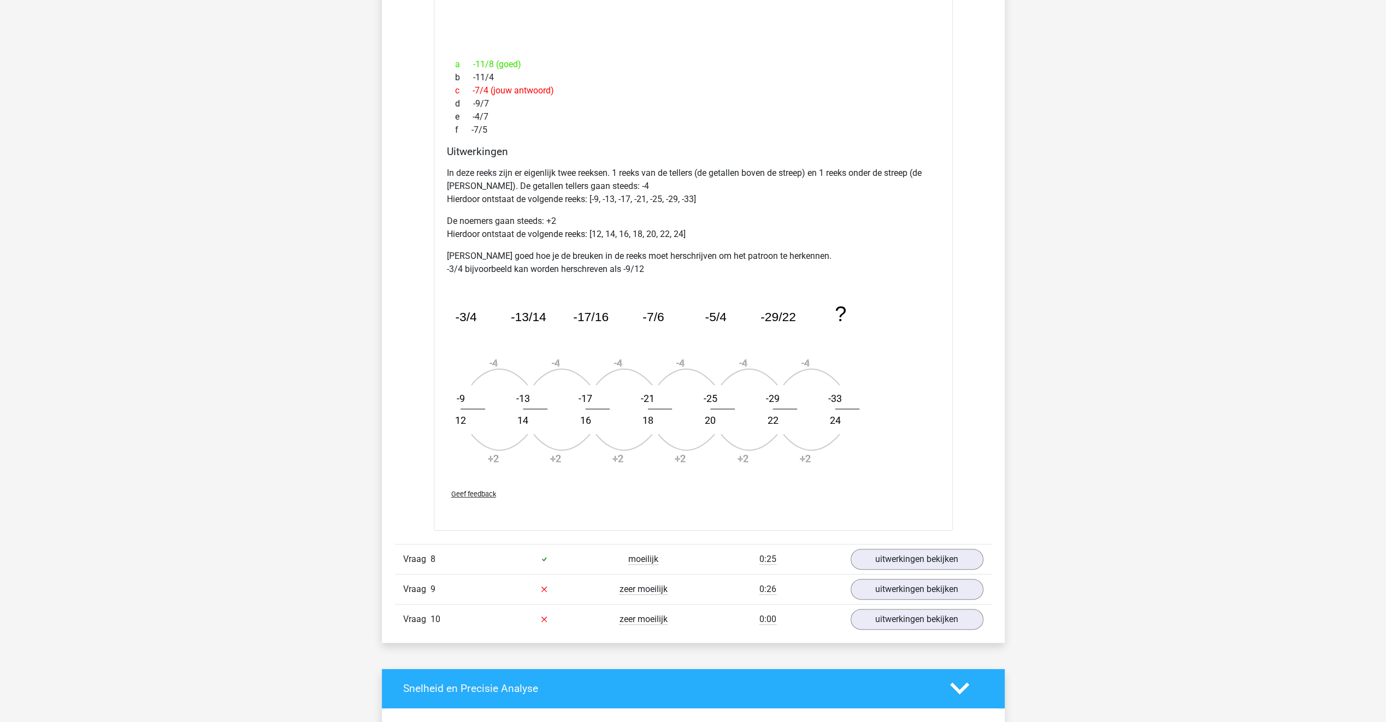
scroll to position [4152, 0]
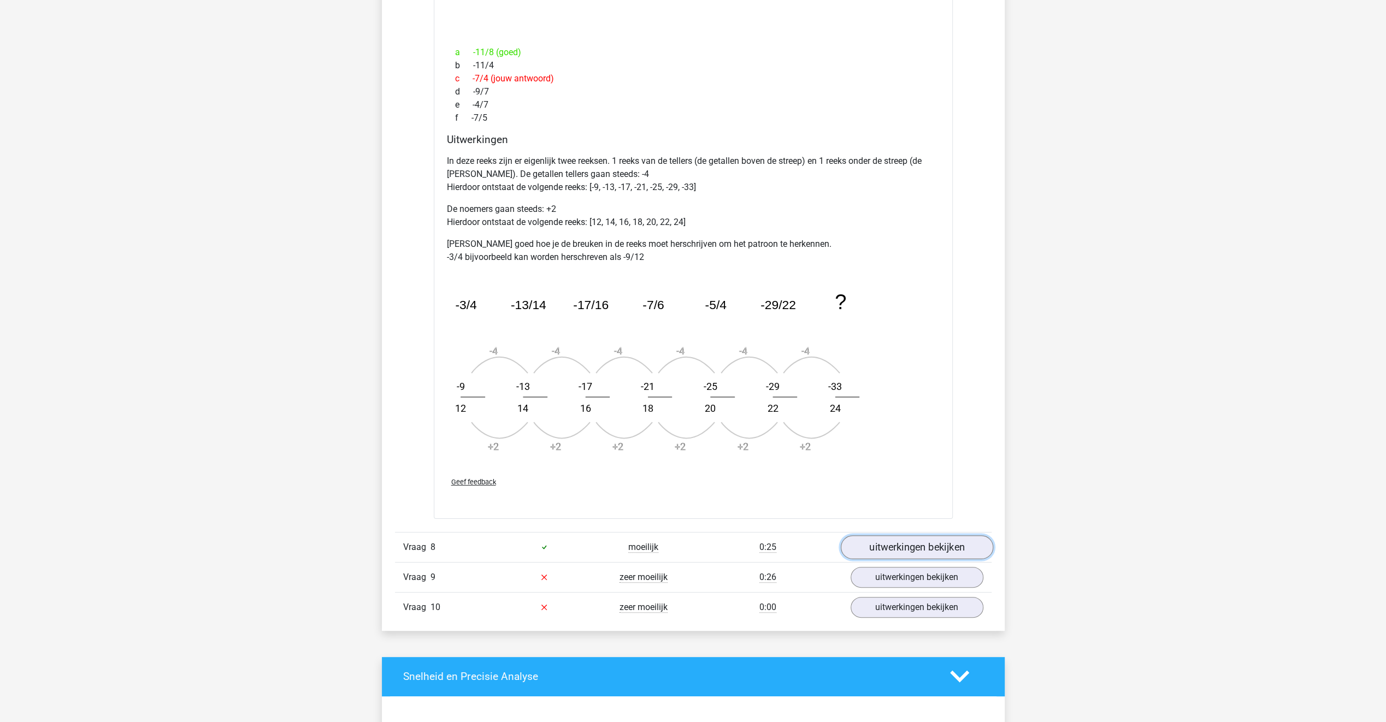
click at [916, 535] on link "uitwerkingen bekijken" at bounding box center [916, 547] width 152 height 24
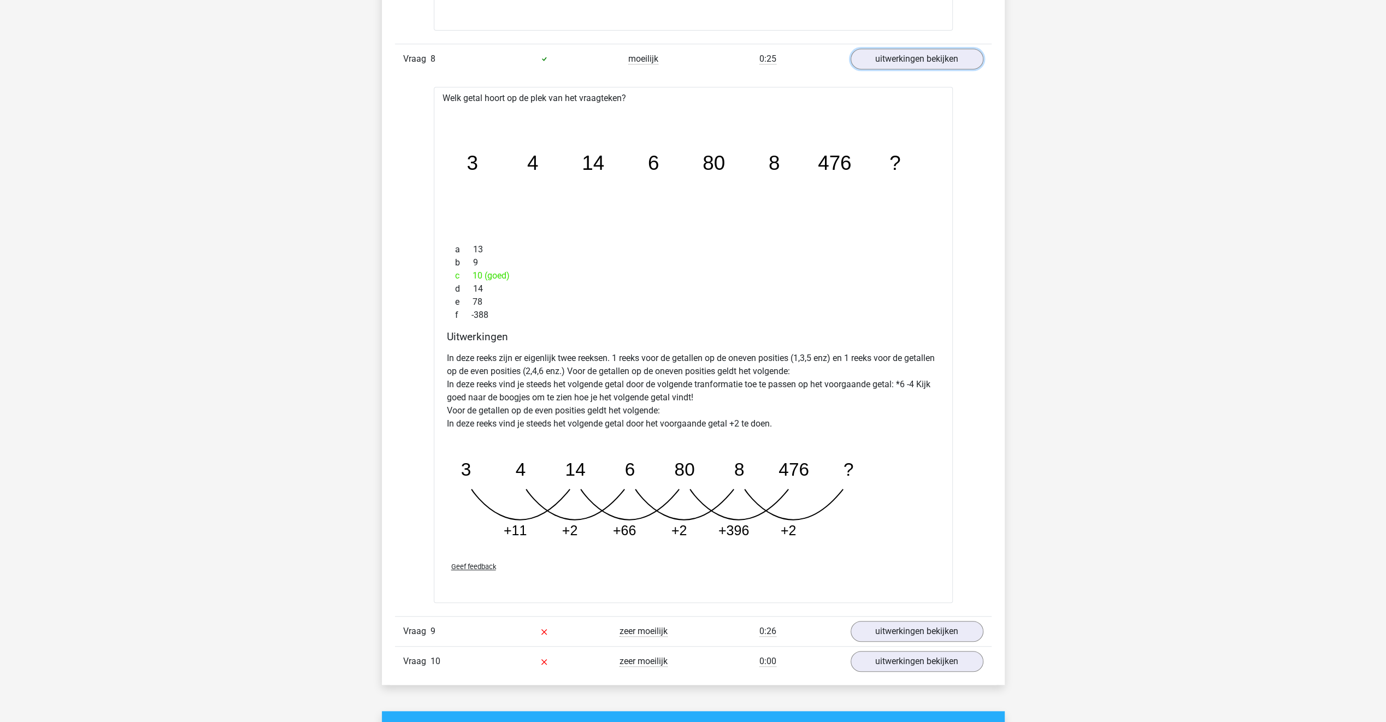
scroll to position [4644, 0]
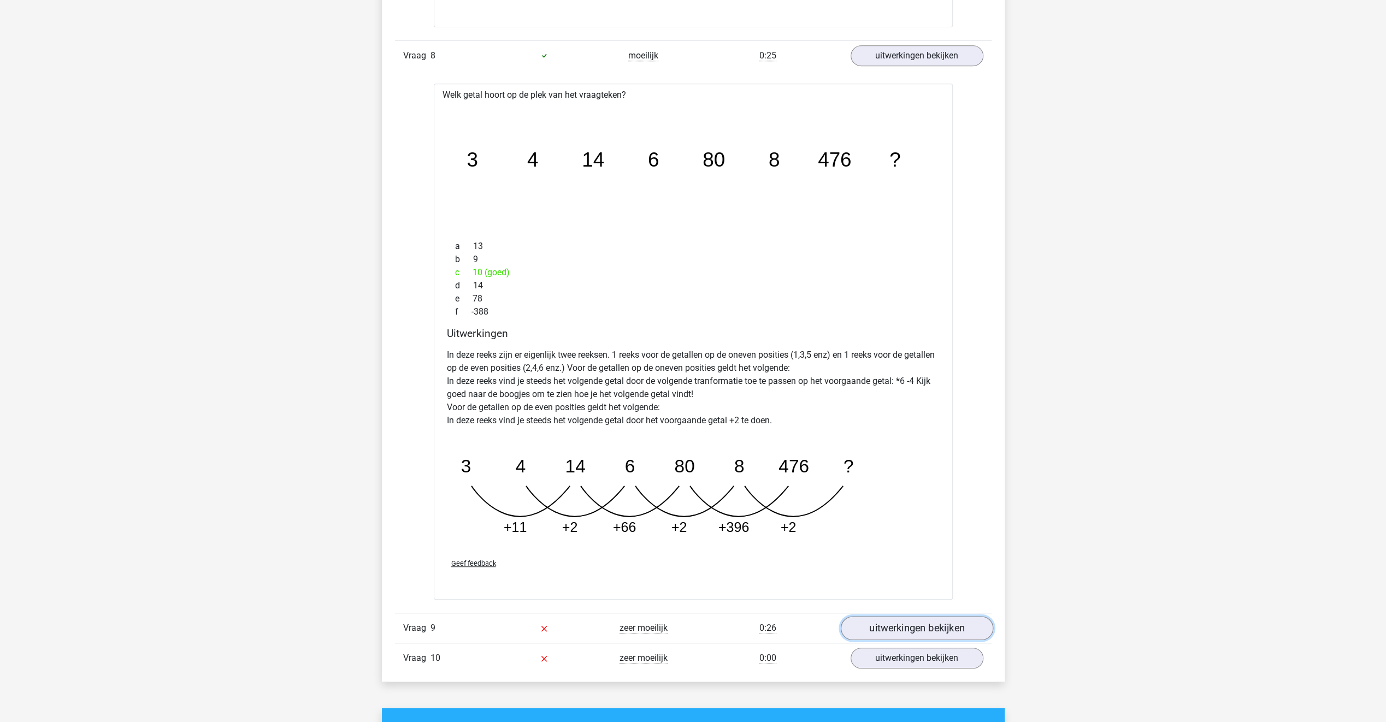
click at [853, 626] on link "uitwerkingen bekijken" at bounding box center [916, 629] width 152 height 24
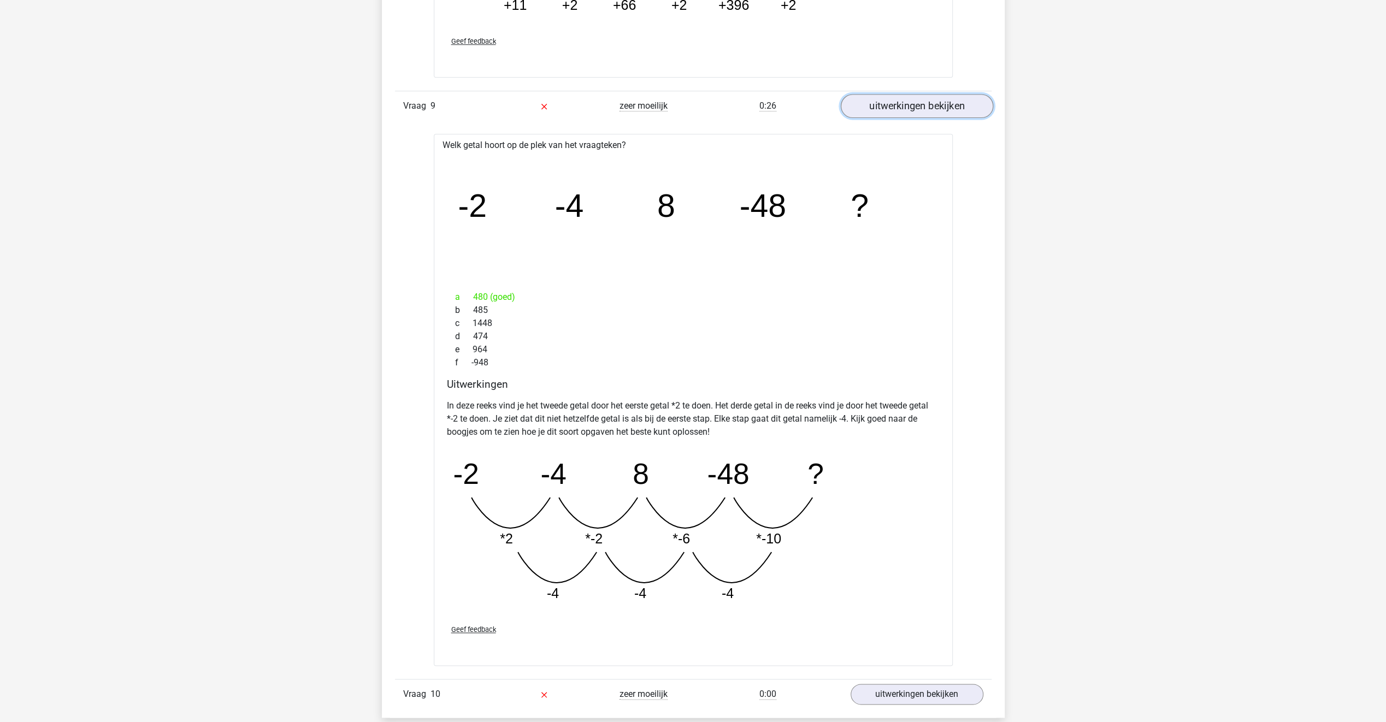
scroll to position [5190, 0]
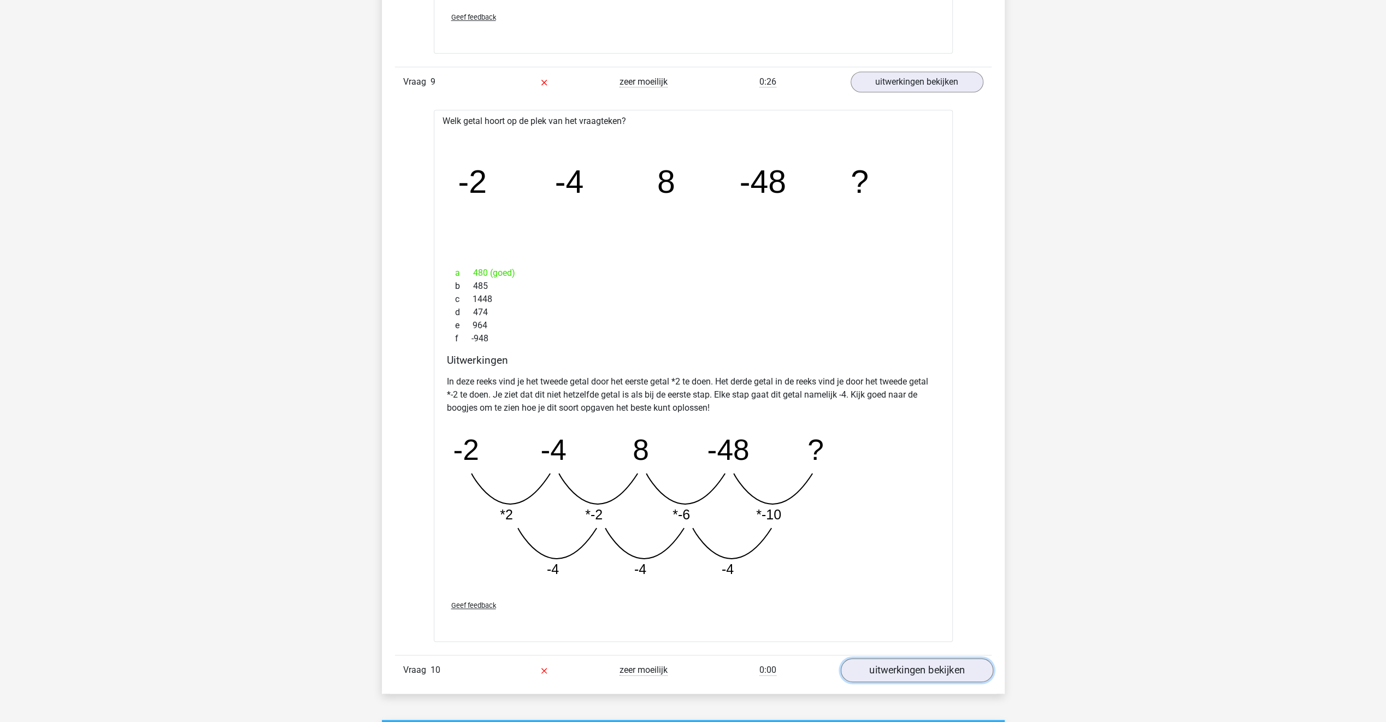
click at [854, 662] on link "uitwerkingen bekijken" at bounding box center [916, 670] width 152 height 24
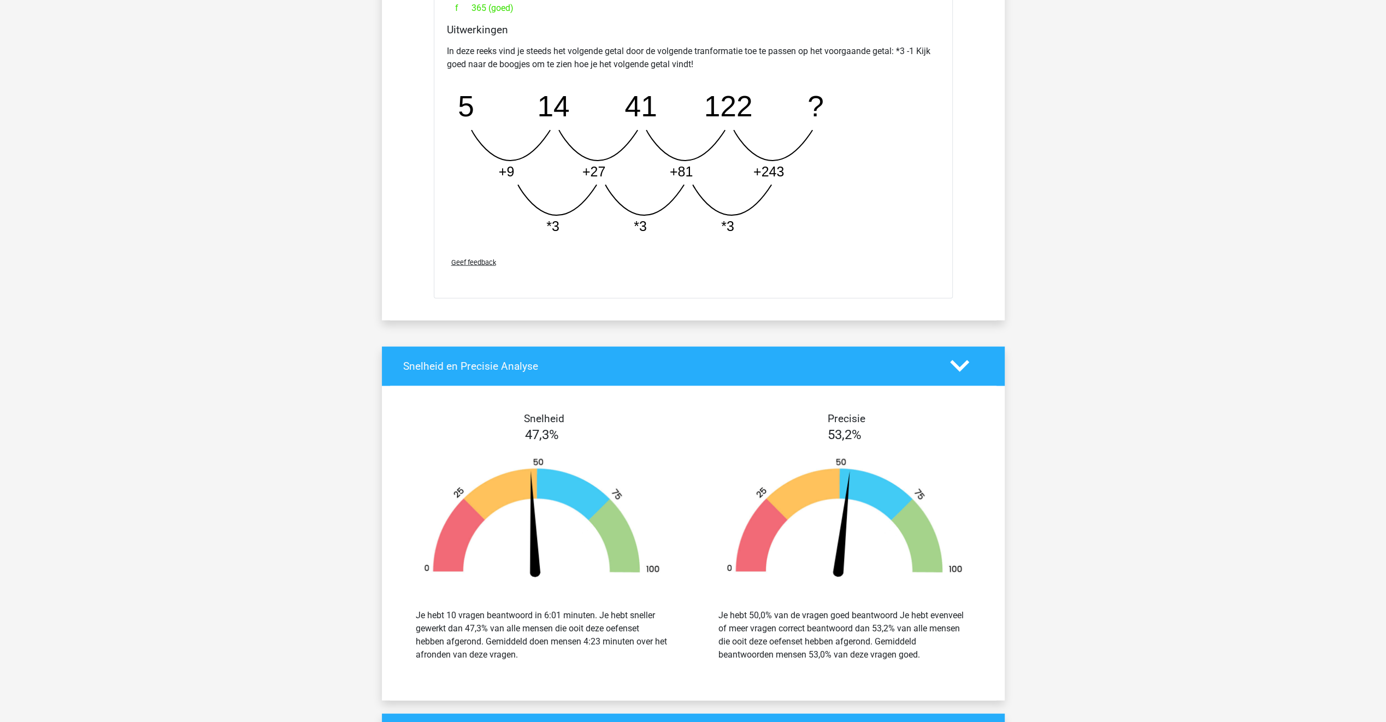
scroll to position [6174, 0]
